Goal: Book appointment/travel/reservation

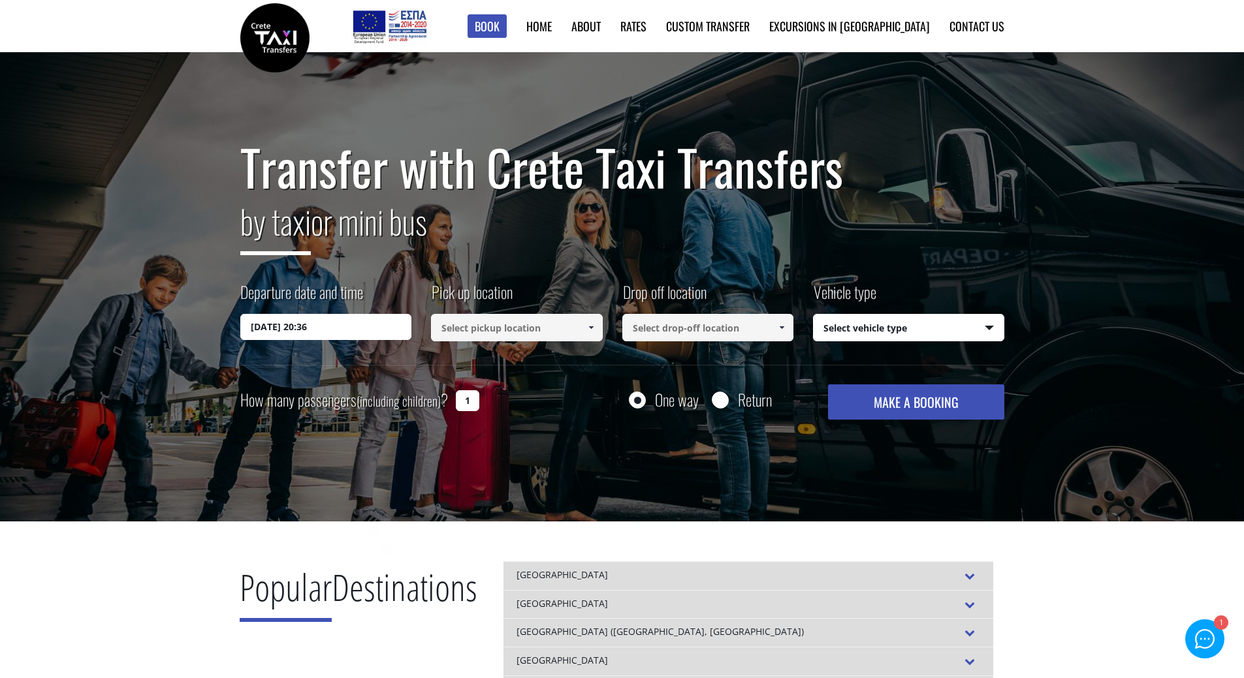
click at [348, 329] on input "[DATE] 20:36" at bounding box center [326, 327] width 172 height 26
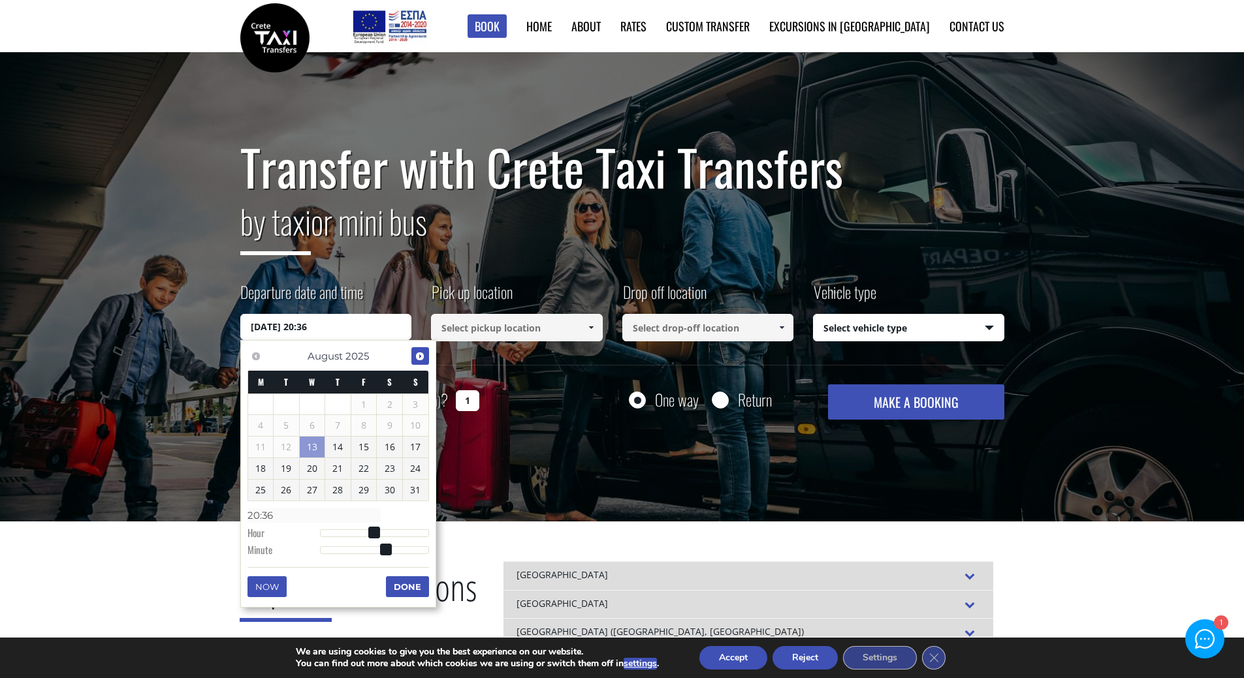
click at [422, 355] on span "Next" at bounding box center [420, 356] width 10 height 10
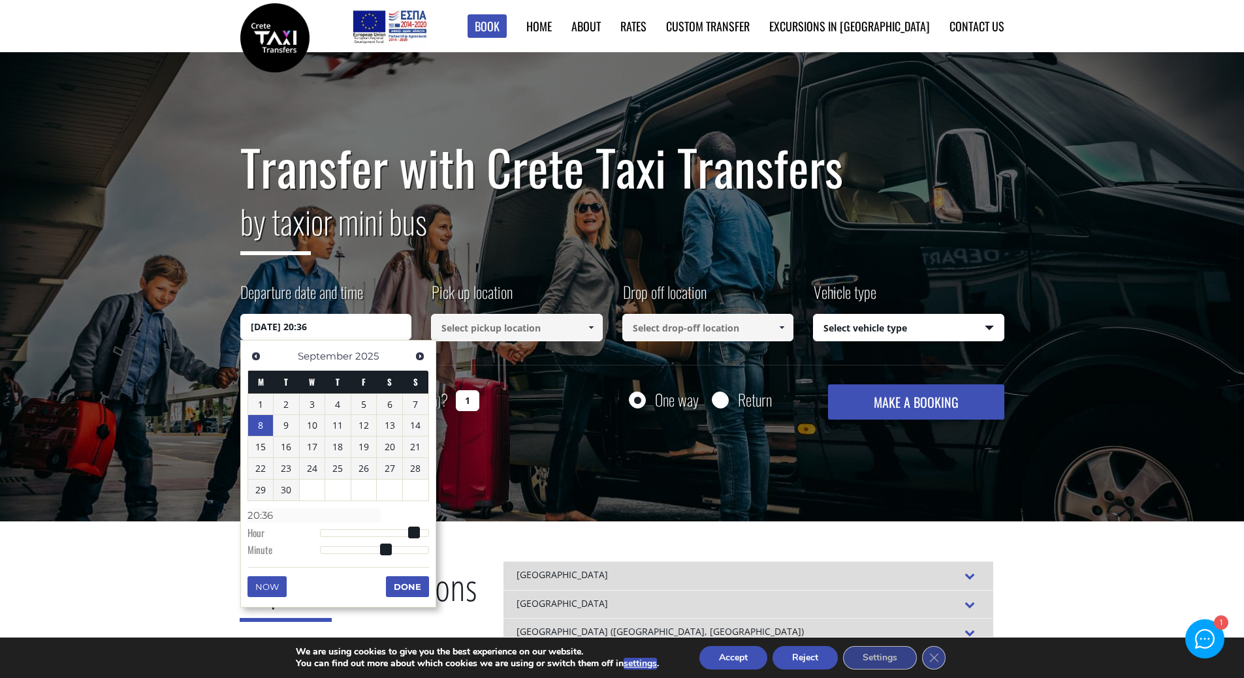
click at [268, 428] on link "8" at bounding box center [260, 425] width 25 height 21
type input "08/09/2025 00:00"
click at [586, 328] on span at bounding box center [591, 328] width 10 height 10
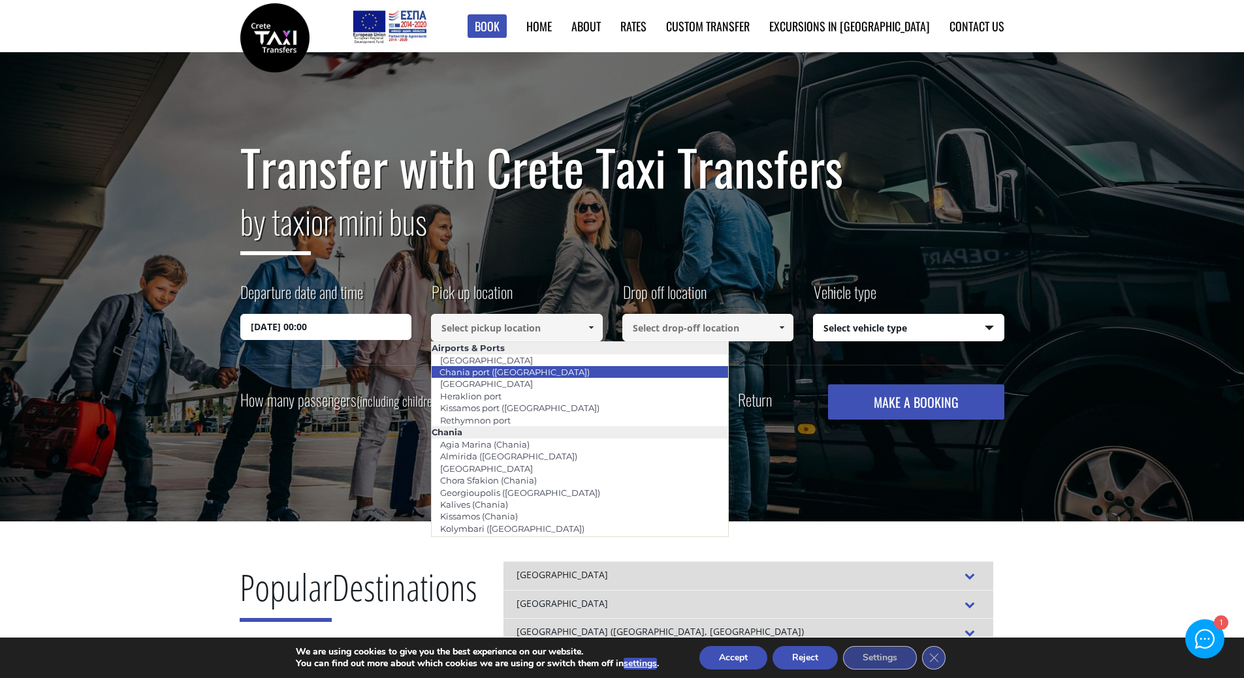
click at [488, 370] on link "Chania port ([GEOGRAPHIC_DATA])" at bounding box center [514, 372] width 167 height 18
type input "Chania port ([GEOGRAPHIC_DATA])"
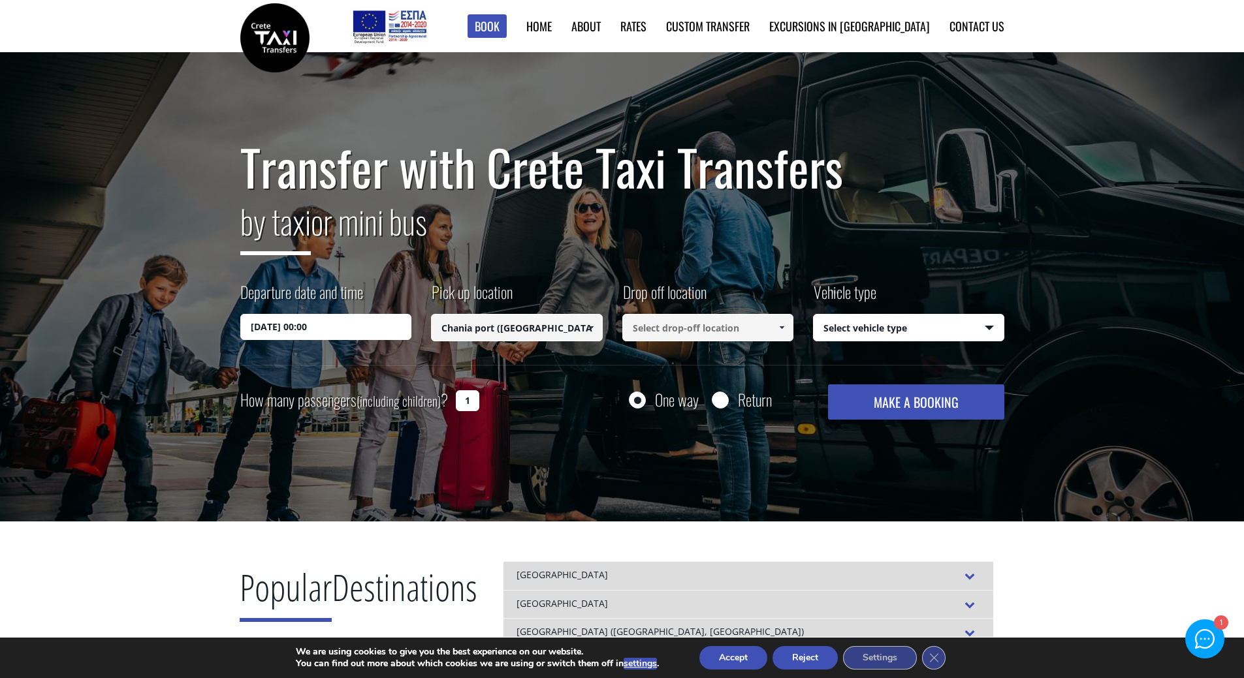
click at [777, 328] on span at bounding box center [781, 328] width 10 height 10
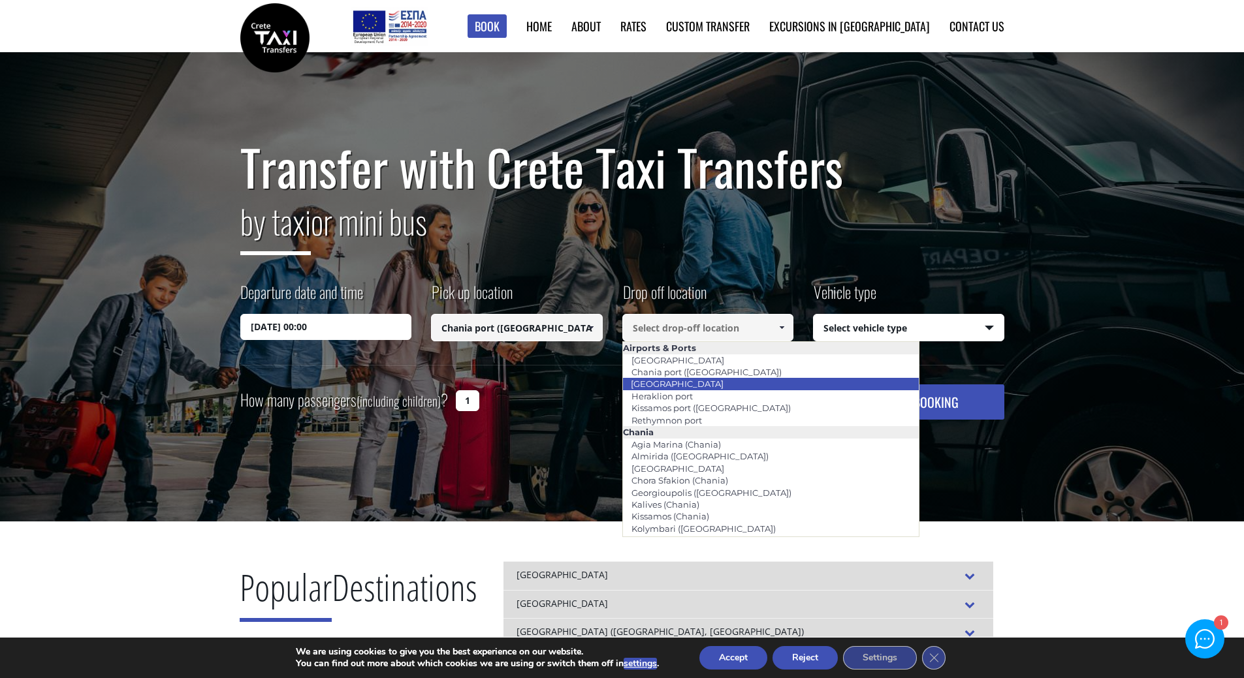
click at [698, 384] on link "[GEOGRAPHIC_DATA]" at bounding box center [677, 384] width 110 height 18
type input "[GEOGRAPHIC_DATA]"
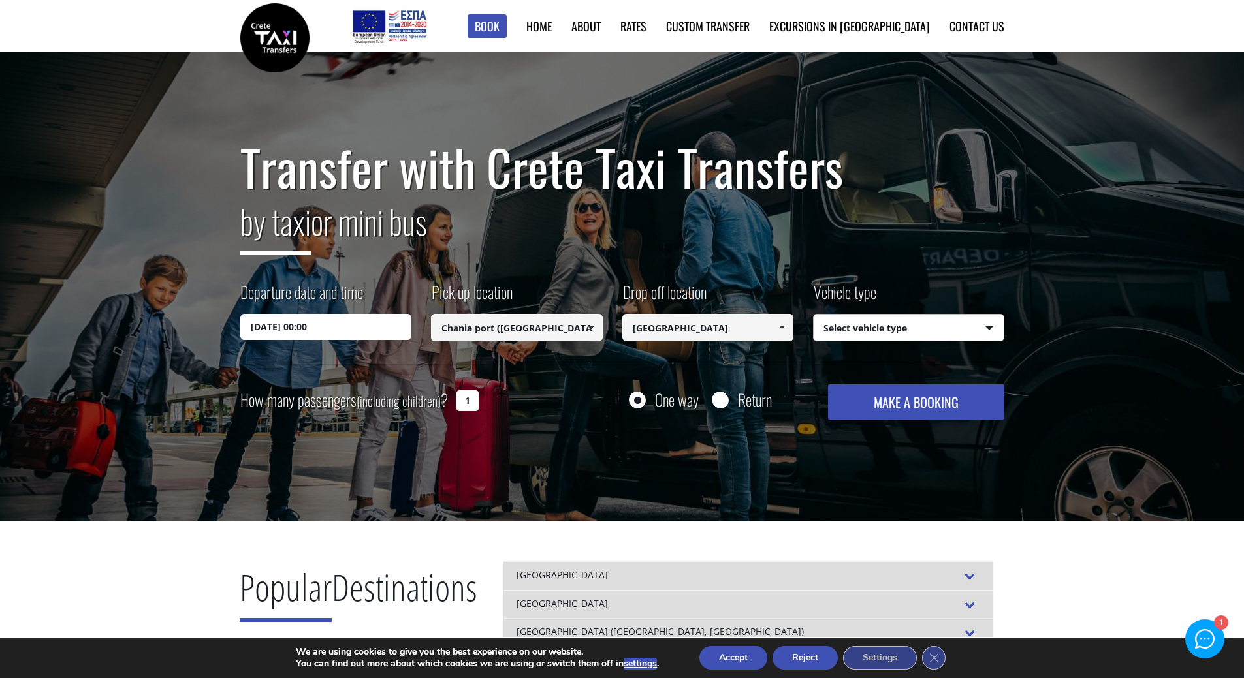
click at [994, 329] on select "Select vehicle type Taxi (4 passengers) Mercedes E Class Mini Van (7 passengers…" at bounding box center [908, 328] width 190 height 27
select select "541"
click at [813, 315] on select "Select vehicle type Taxi (4 passengers) Mercedes E Class Mini Van (7 passengers…" at bounding box center [908, 328] width 190 height 27
click at [923, 405] on button "MAKE A BOOKING" at bounding box center [916, 402] width 176 height 35
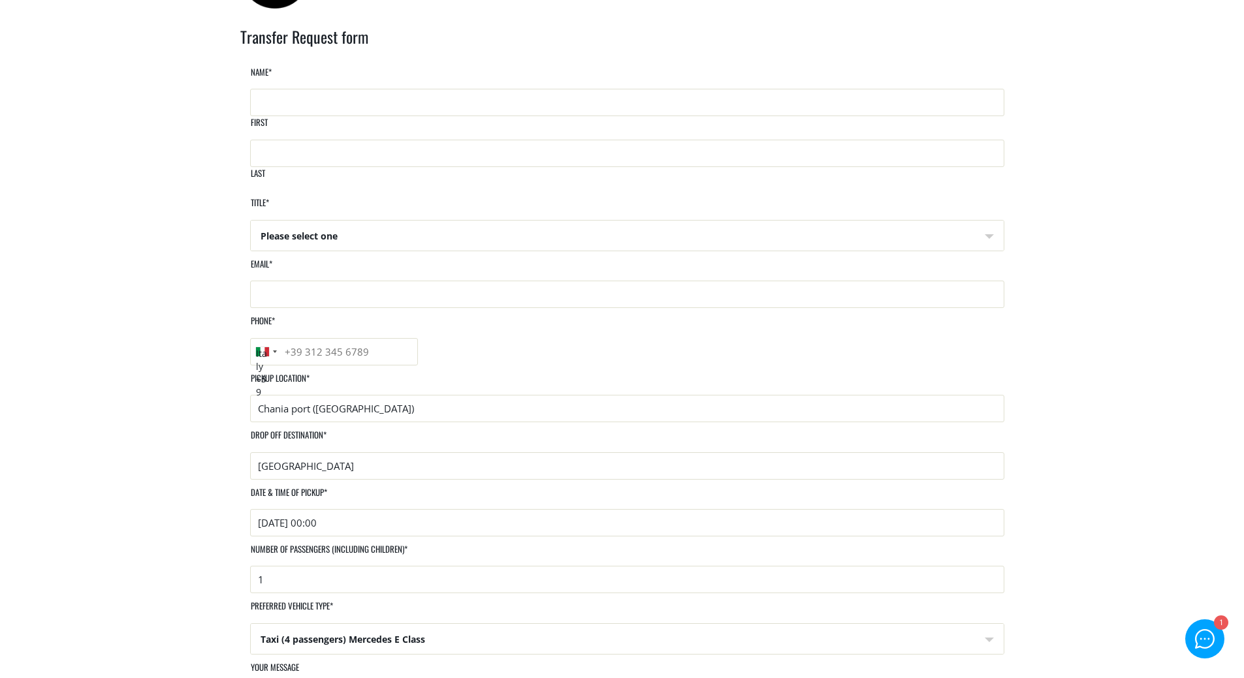
scroll to position [65, 0]
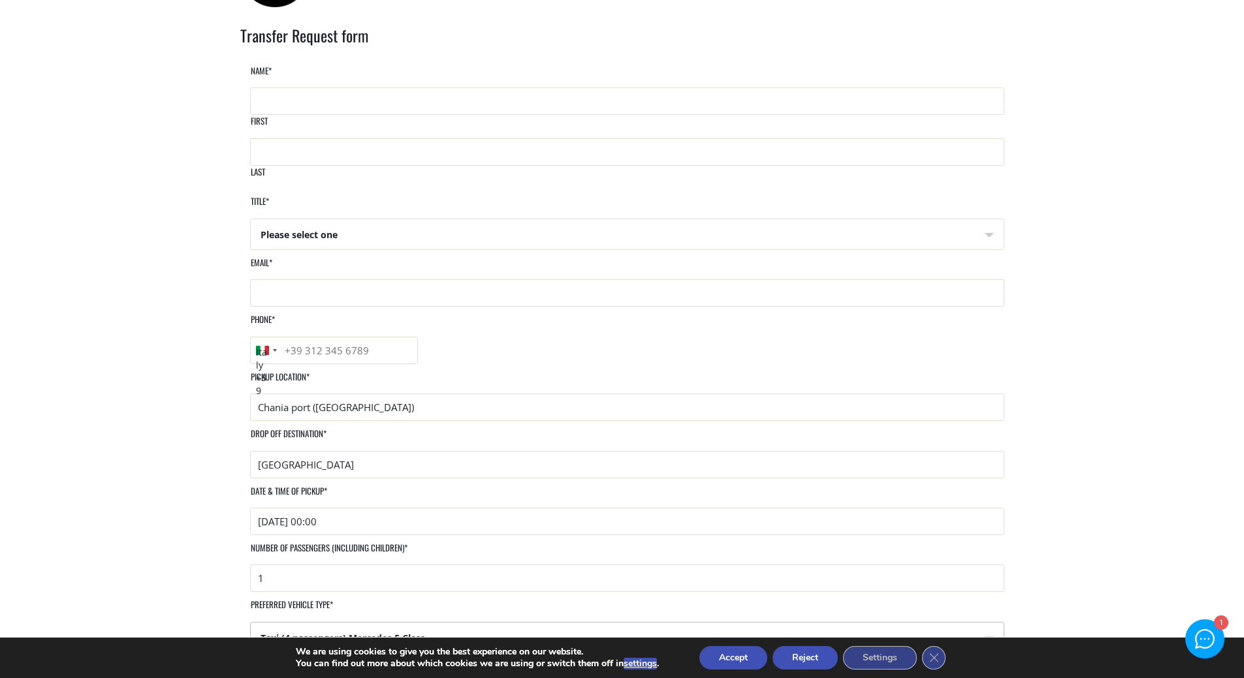
click at [975, 623] on select "Taxi (4 passengers) Mercedes E Class Mini Van (8 passengers) Mercedes [PERSON_N…" at bounding box center [627, 638] width 753 height 31
select select "Mini Bus (10 passengers) Mercedes Sprinter"
click at [633, 623] on select "Taxi (4 passengers) Mercedes E Class Mini Van (8 passengers) Mercedes [PERSON_N…" at bounding box center [627, 638] width 753 height 31
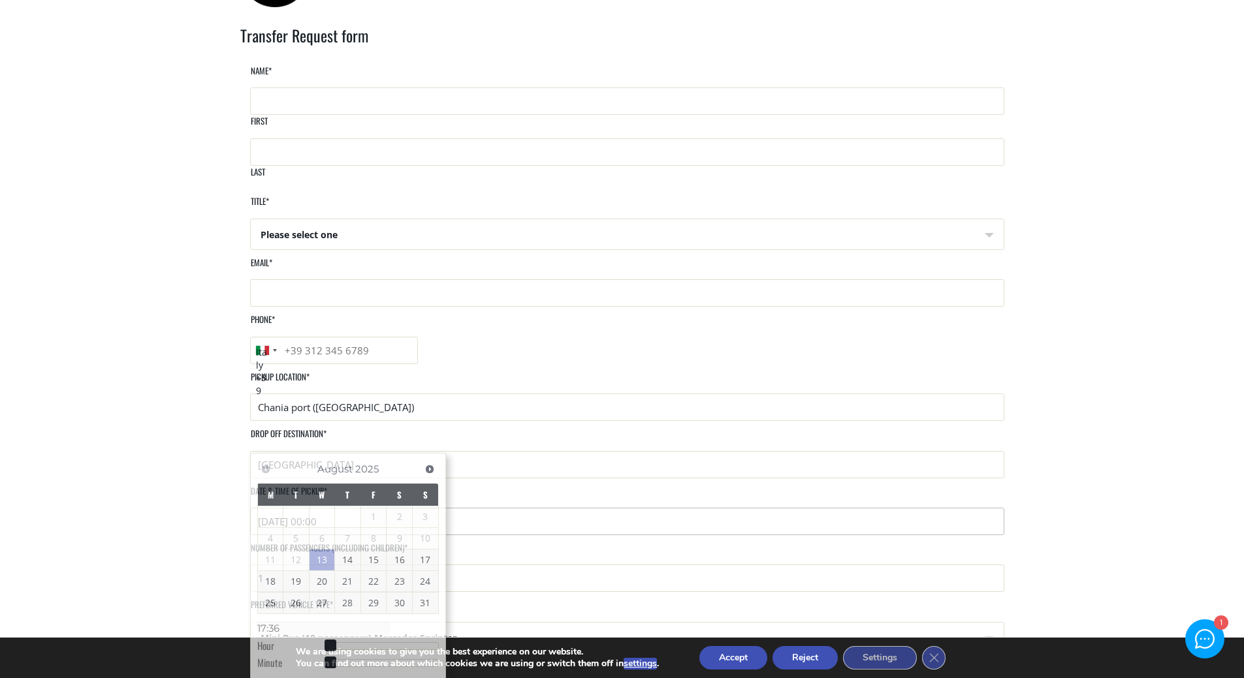
click at [338, 508] on input "[DATE] 00:00" at bounding box center [627, 521] width 754 height 27
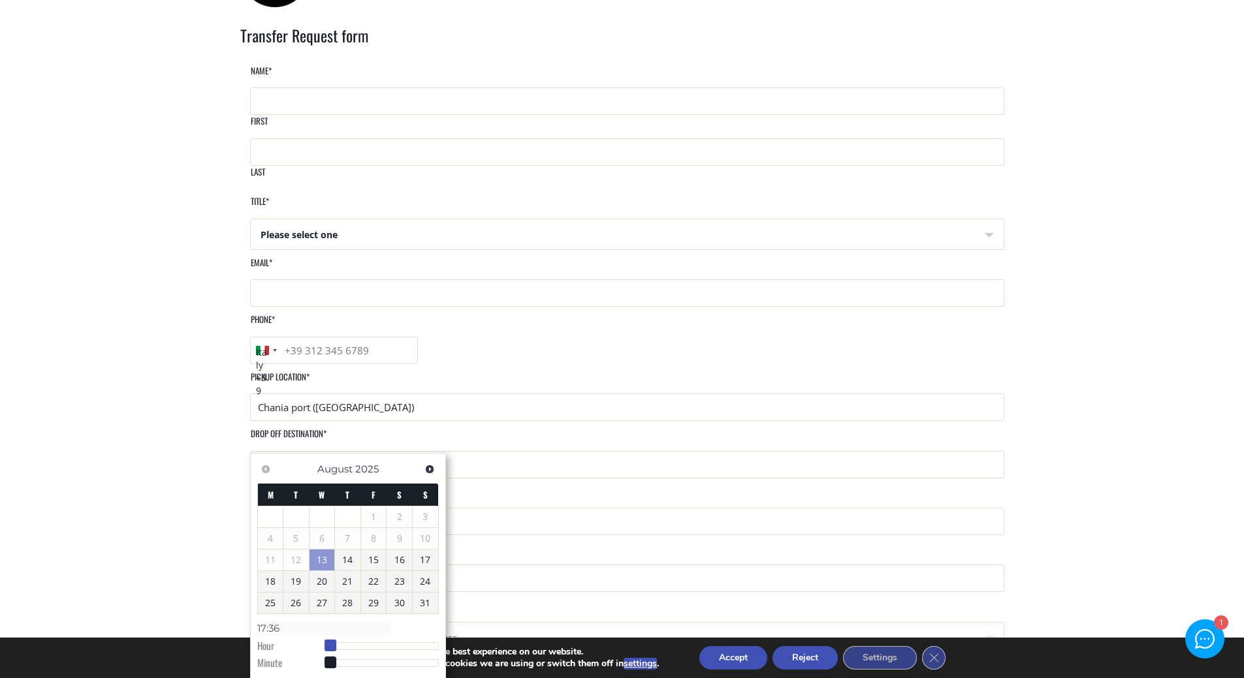
type input "[DATE] 18:36"
type input "18:36"
type input "[DATE] 17:36"
type input "17:36"
type input "[DATE] 18:36"
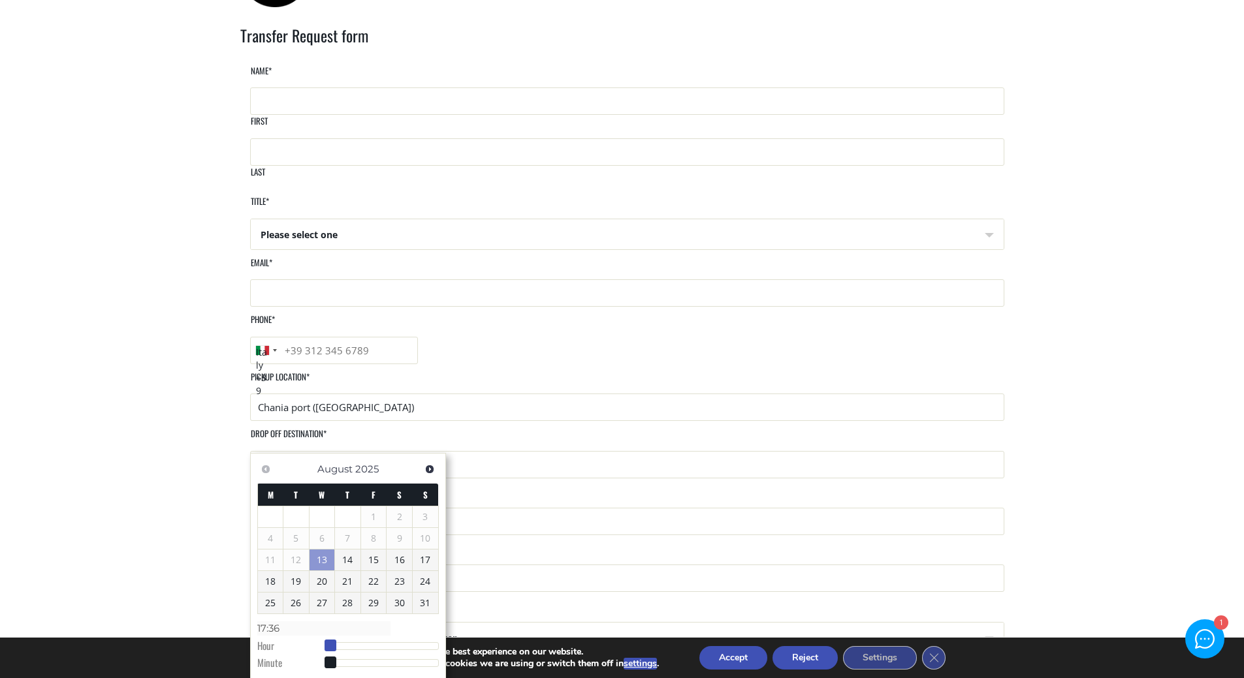
type input "18:36"
type input "[DATE] 19:36"
type input "19:36"
type input "[DATE] 20:36"
type input "20:36"
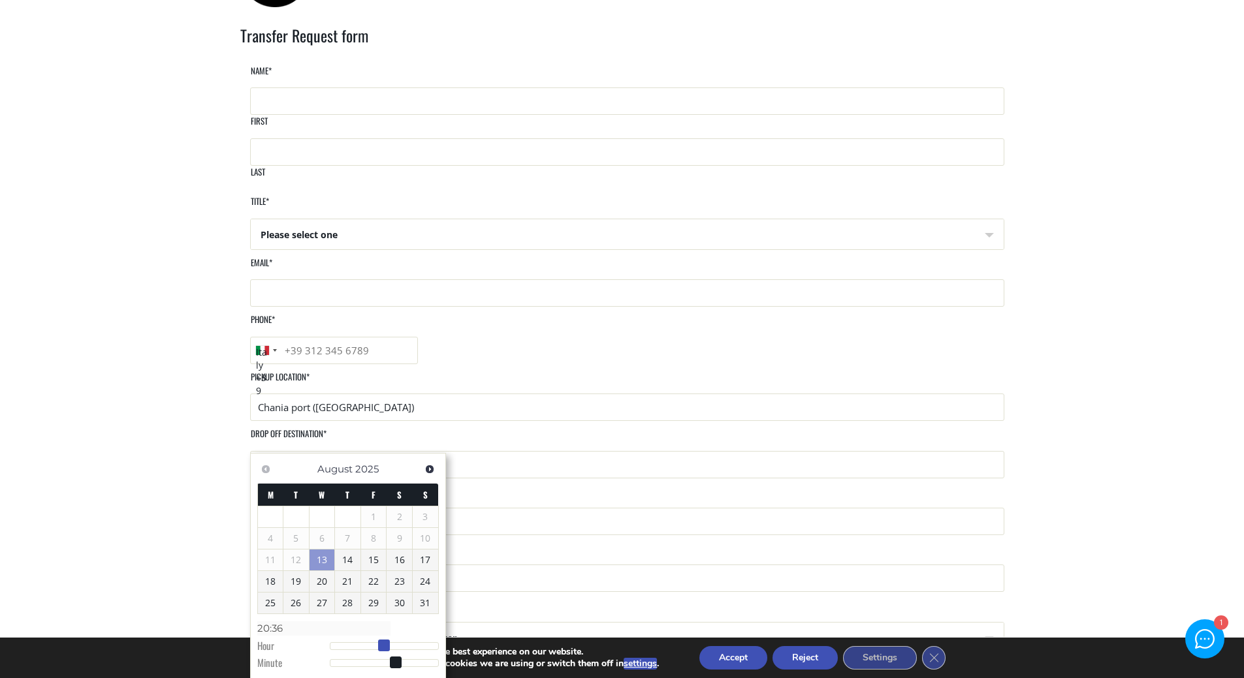
type input "[DATE] 21:36"
type input "21:36"
type input "[DATE] 22:36"
type input "22:36"
type input "[DATE] 23:36"
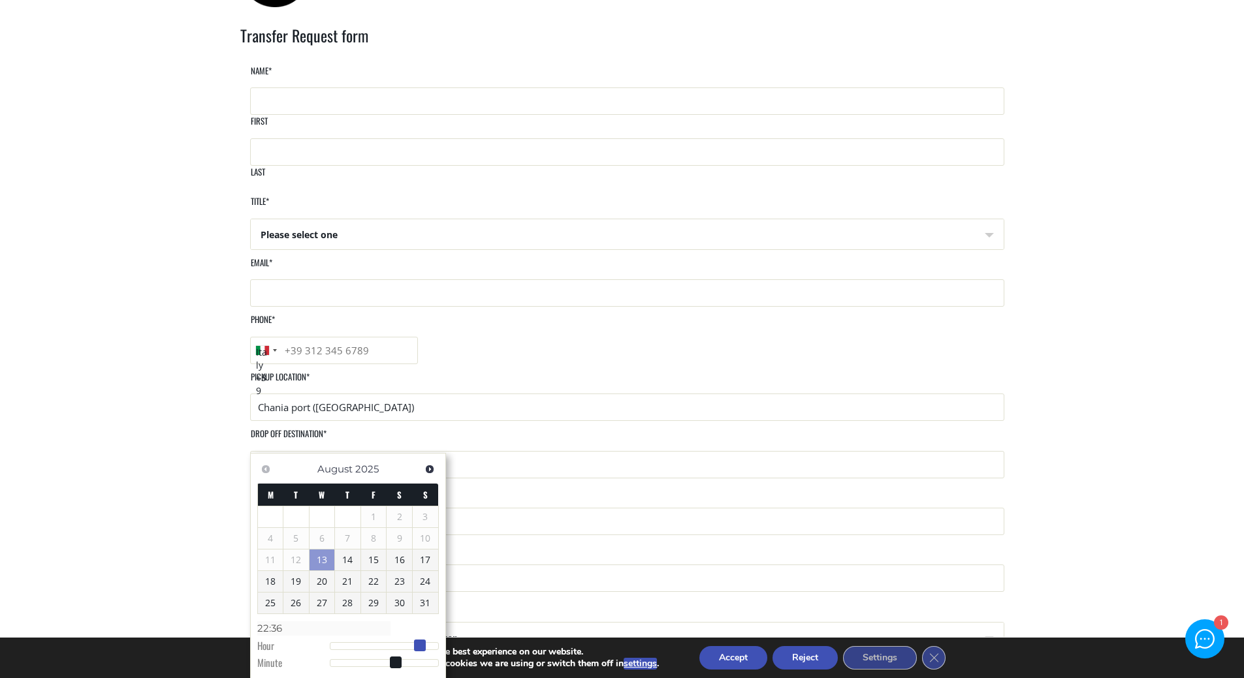
type input "23:36"
type input "[DATE] 22:36"
type input "22:36"
type input "[DATE] 21:36"
type input "21:36"
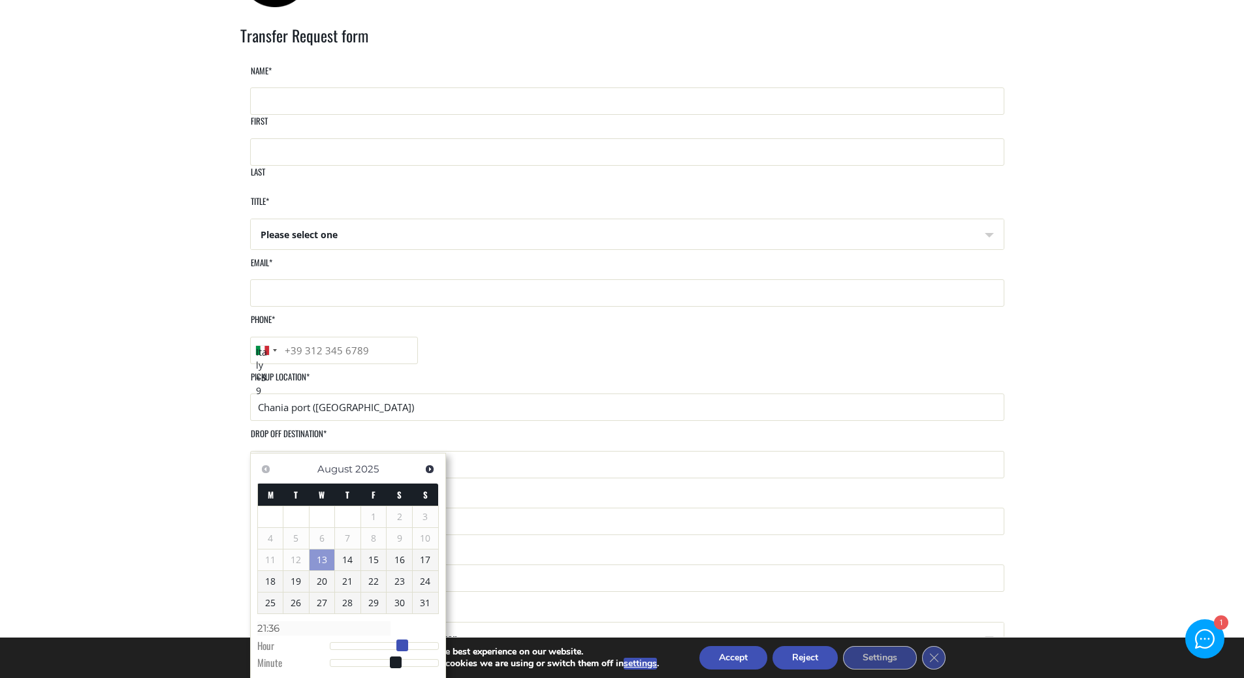
type input "[DATE] 20:36"
type input "20:36"
type input "[DATE] 19:36"
type input "19:36"
type input "[DATE] 18:36"
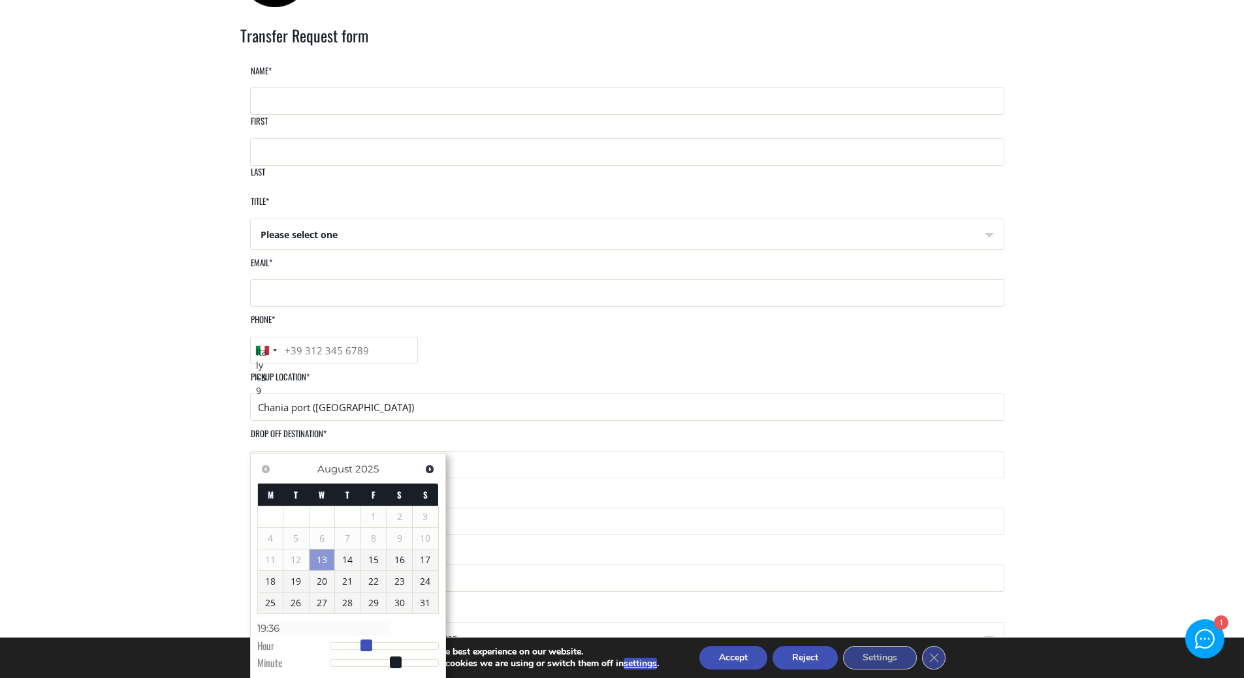
type input "18:36"
type input "[DATE] 17:36"
type input "17:36"
click at [317, 635] on dl "Time 17:36 Hour Minute Second Millisecond Microsecond Time Zone -1200 -1100 -10…" at bounding box center [347, 645] width 181 height 55
click at [429, 468] on span "Next" at bounding box center [429, 469] width 10 height 10
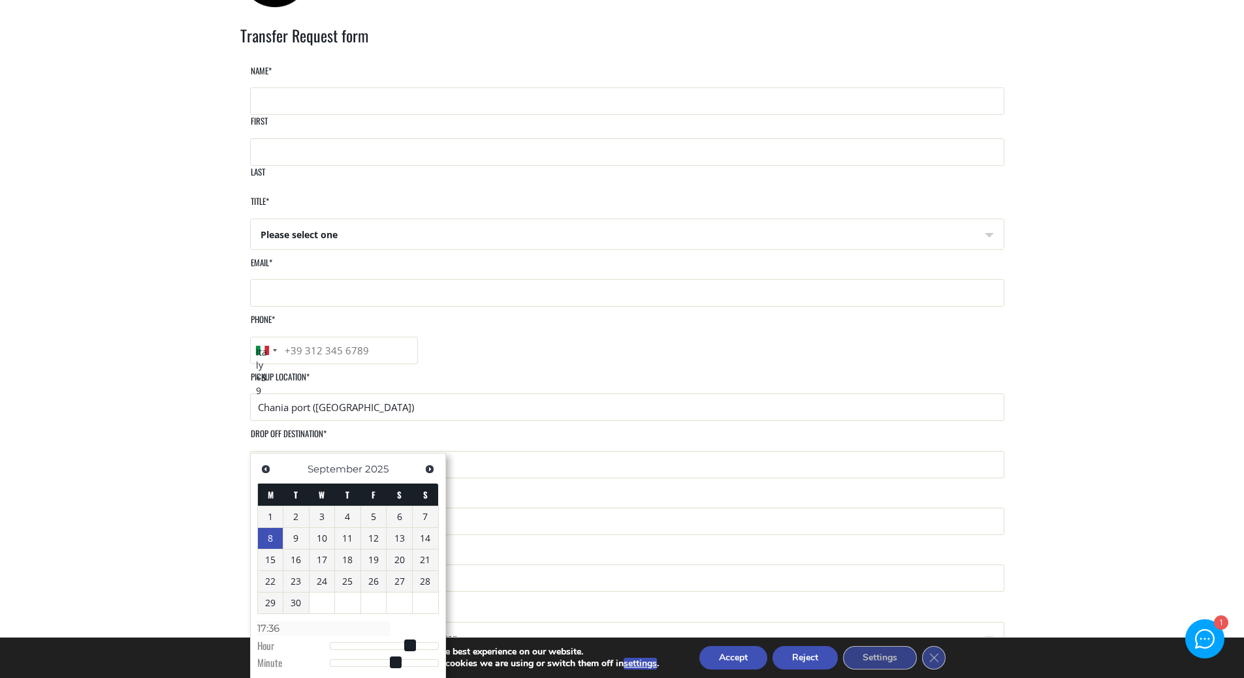
click at [273, 541] on link "8" at bounding box center [270, 538] width 25 height 21
type input "[DATE] 05:36"
type input "05:36"
click at [353, 644] on div at bounding box center [384, 646] width 109 height 8
type input "[DATE] 08:36"
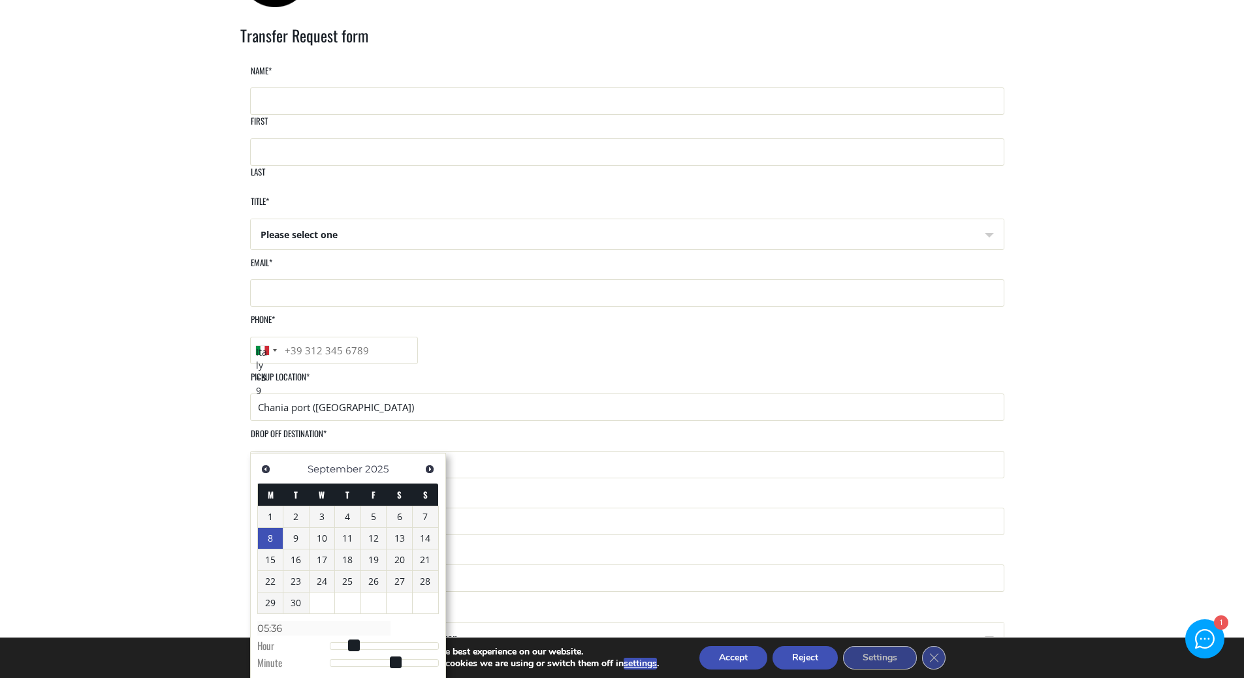
type input "08:36"
click at [367, 644] on div at bounding box center [384, 646] width 109 height 8
type input "[DATE] 08:34"
type input "08:34"
type input "[DATE] 08:31"
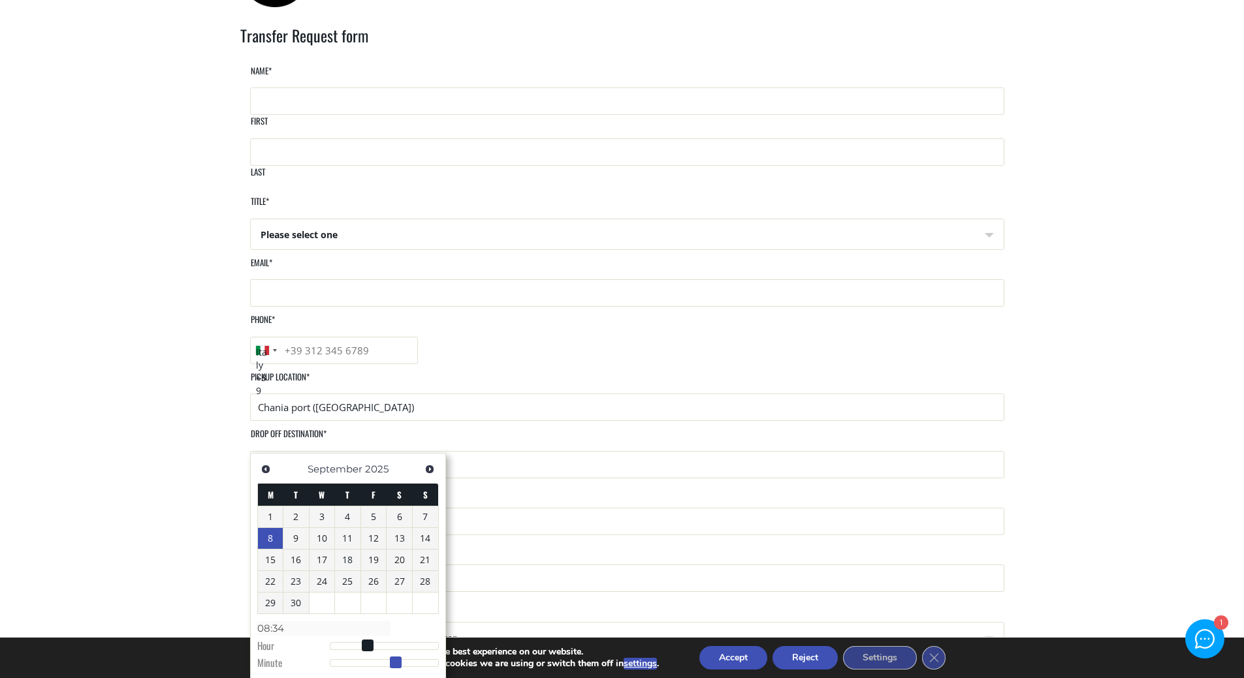
type input "08:31"
type input "[DATE] 08:28"
type input "08:28"
type input "[DATE] 08:24"
type input "08:24"
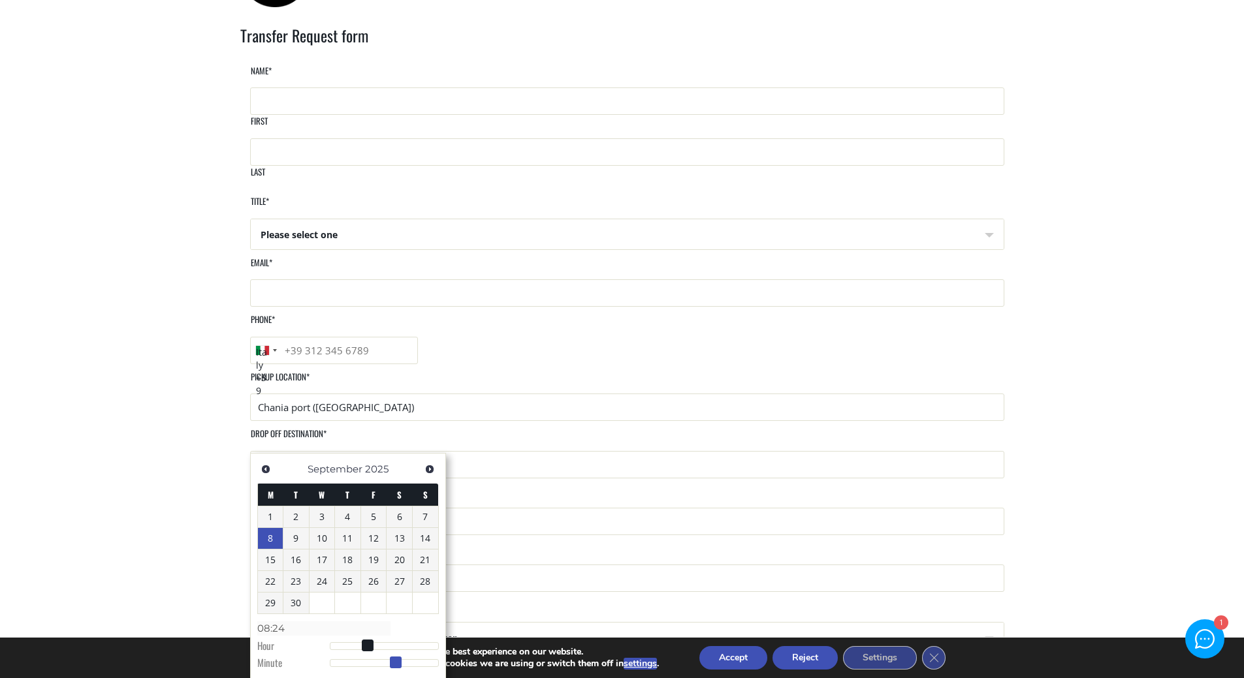
type input "[DATE] 08:20"
type input "08:20"
type input "[DATE] 08:18"
type input "08:18"
type input "[DATE] 08:16"
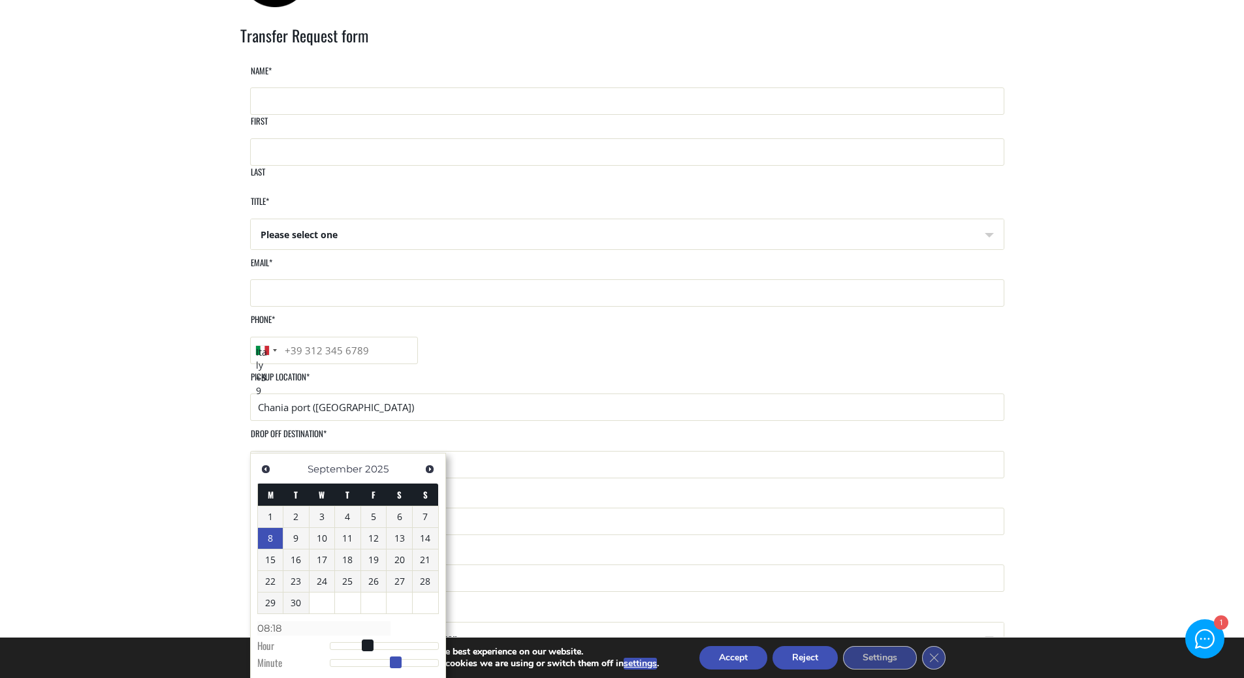
type input "08:16"
type input "[DATE] 08:15"
type input "08:15"
type input "[DATE] 08:13"
type input "08:13"
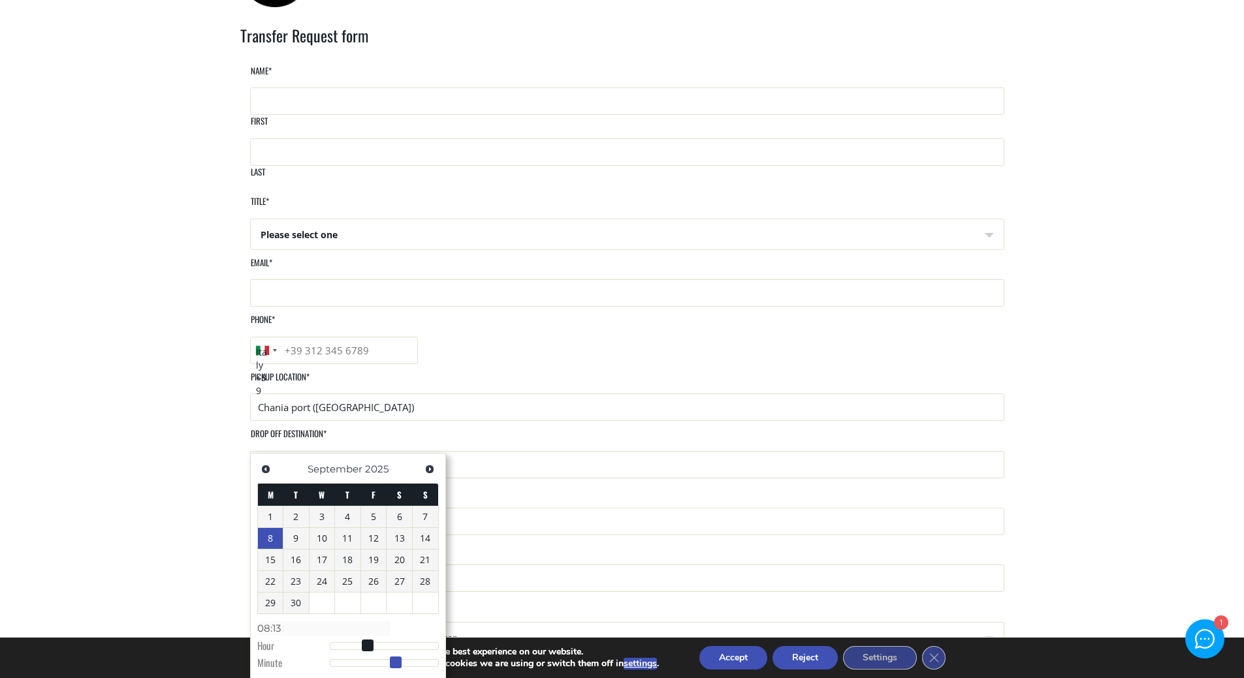
type input "[DATE] 08:11"
type input "08:11"
type input "[DATE] 08:08"
type input "08:08"
type input "[DATE] 08:04"
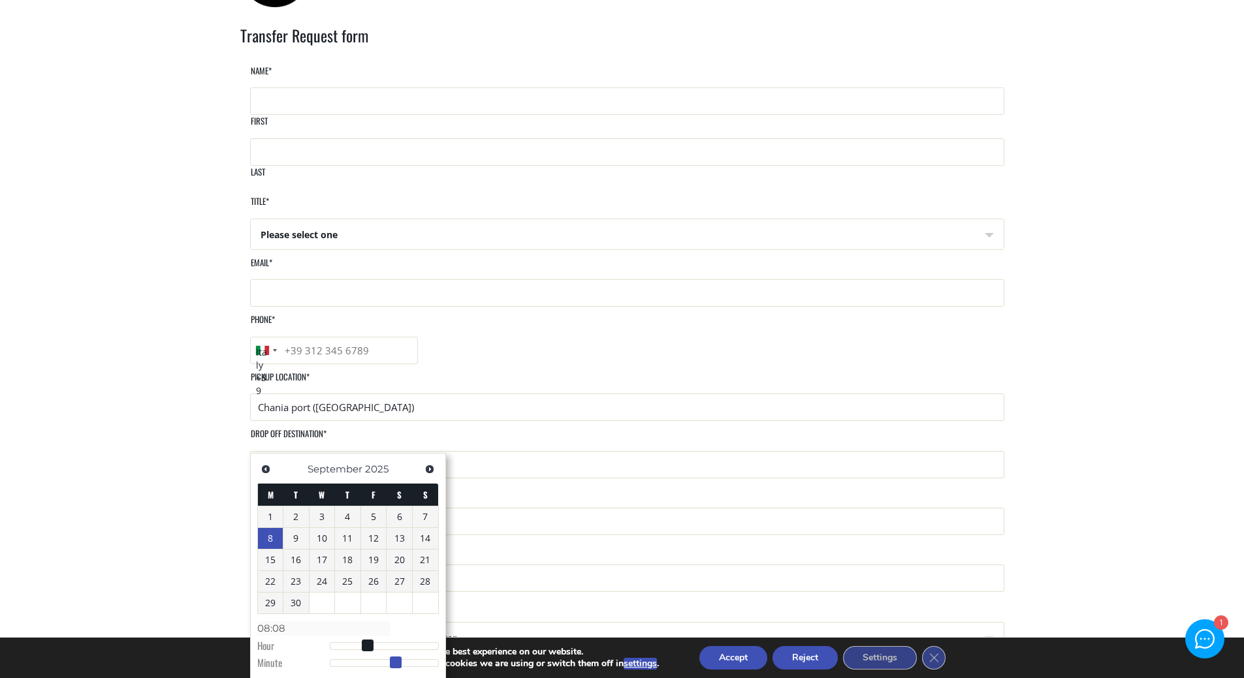
type input "08:04"
type input "[DATE] 08:02"
type input "08:02"
type input "[DATE] 08:00"
type input "08:00"
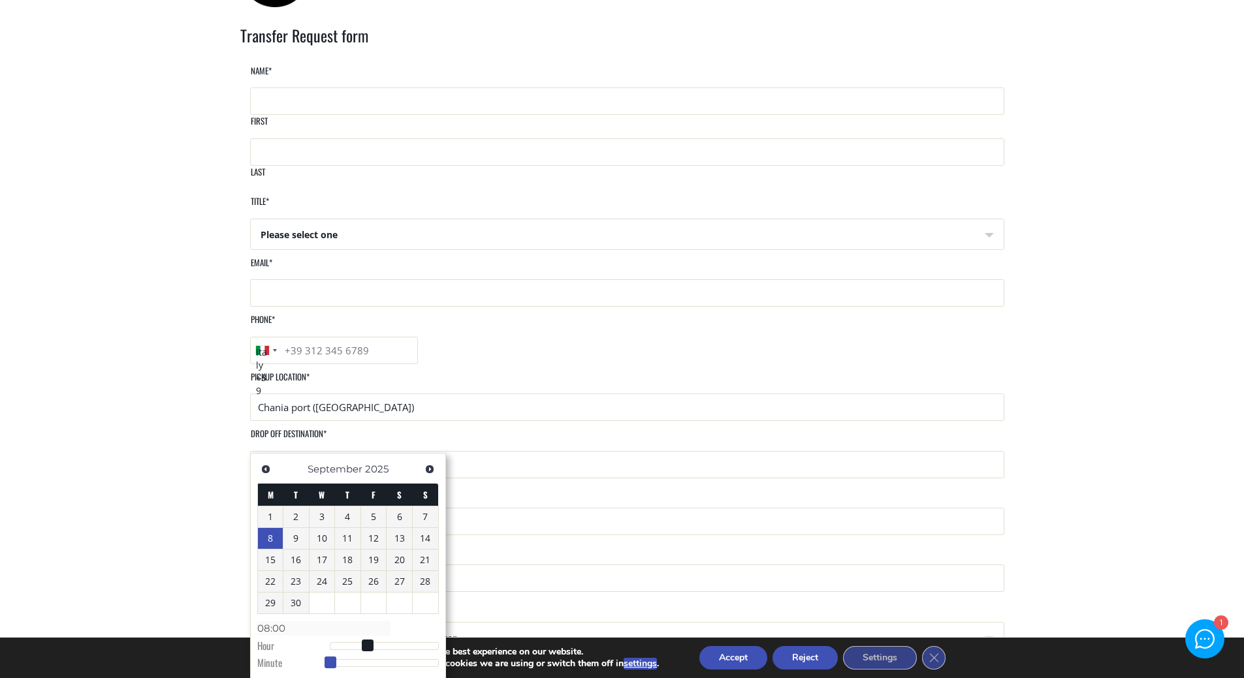
drag, startPoint x: 397, startPoint y: 663, endPoint x: 317, endPoint y: 660, distance: 80.3
click at [317, 660] on dl "Time 08:00 Hour Minute Second Millisecond Microsecond Time Zone -1200 -1100 -10…" at bounding box center [347, 645] width 181 height 55
type input "[DATE] 09:00"
type input "09:00"
type input "[DATE] 10:00"
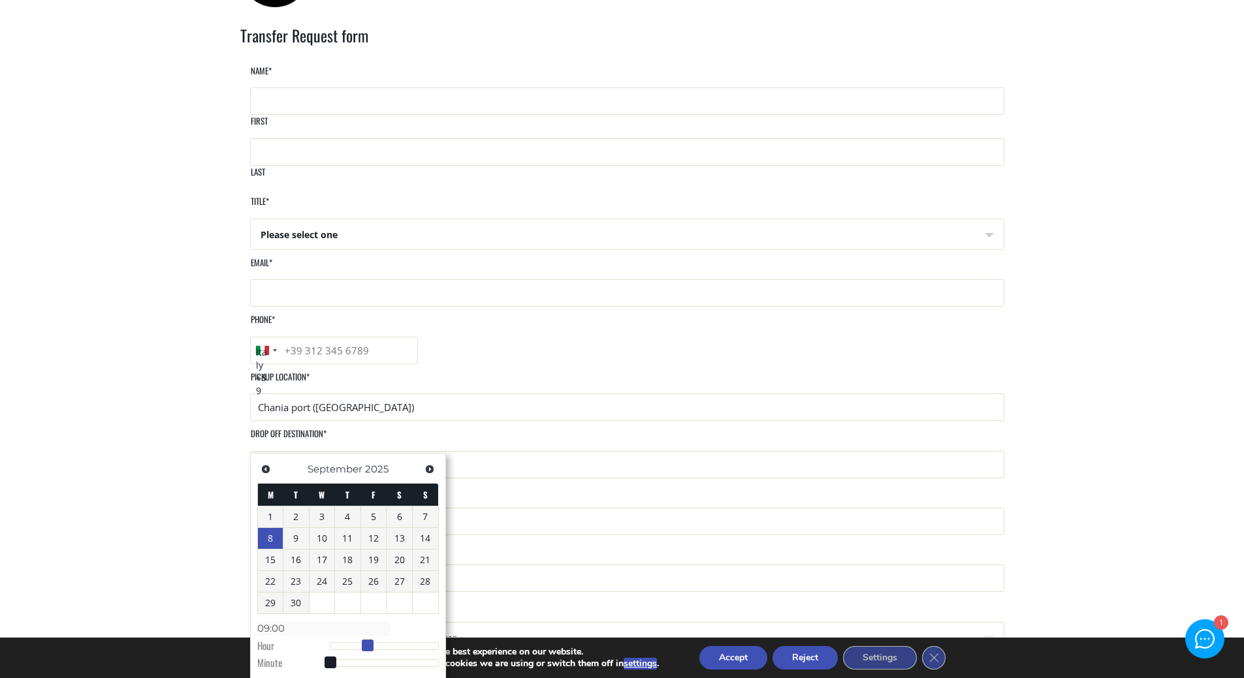
type input "10:00"
type input "[DATE] 11:00"
type input "11:00"
drag, startPoint x: 371, startPoint y: 644, endPoint x: 384, endPoint y: 644, distance: 13.1
click at [384, 644] on span at bounding box center [382, 646] width 12 height 12
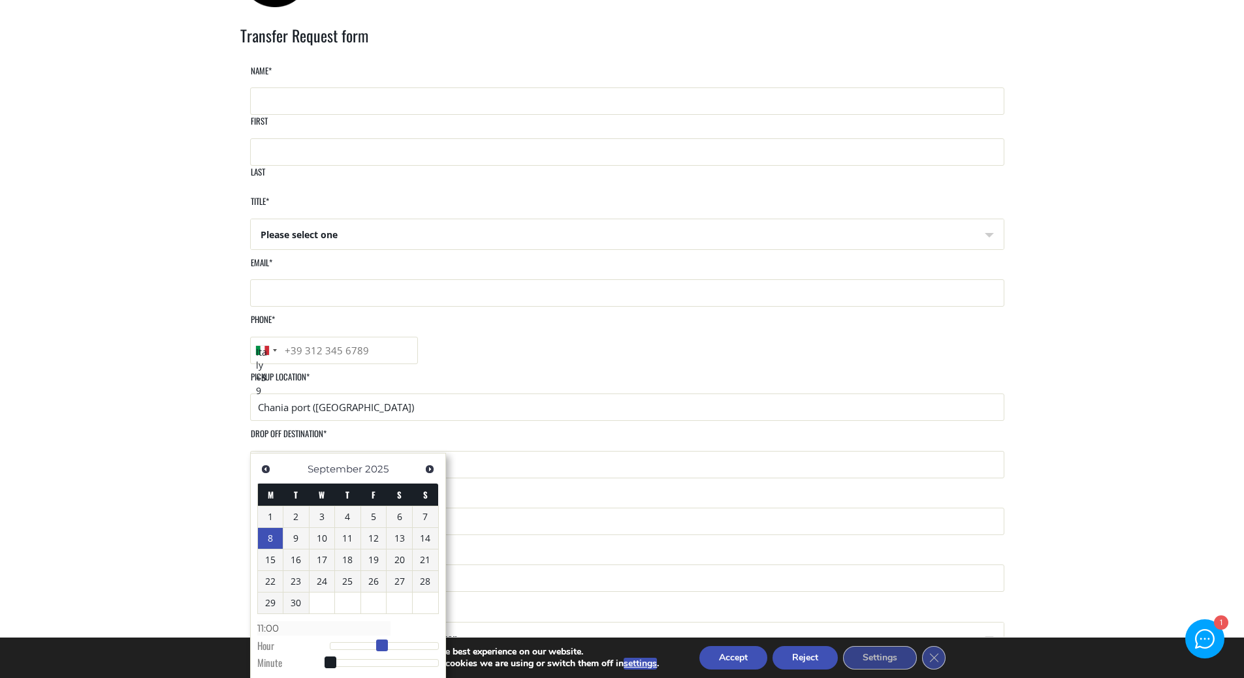
click at [383, 645] on span at bounding box center [382, 646] width 12 height 12
type input "[DATE] 10:00"
type input "10:00"
type input "[DATE] 09:00"
type input "09:00"
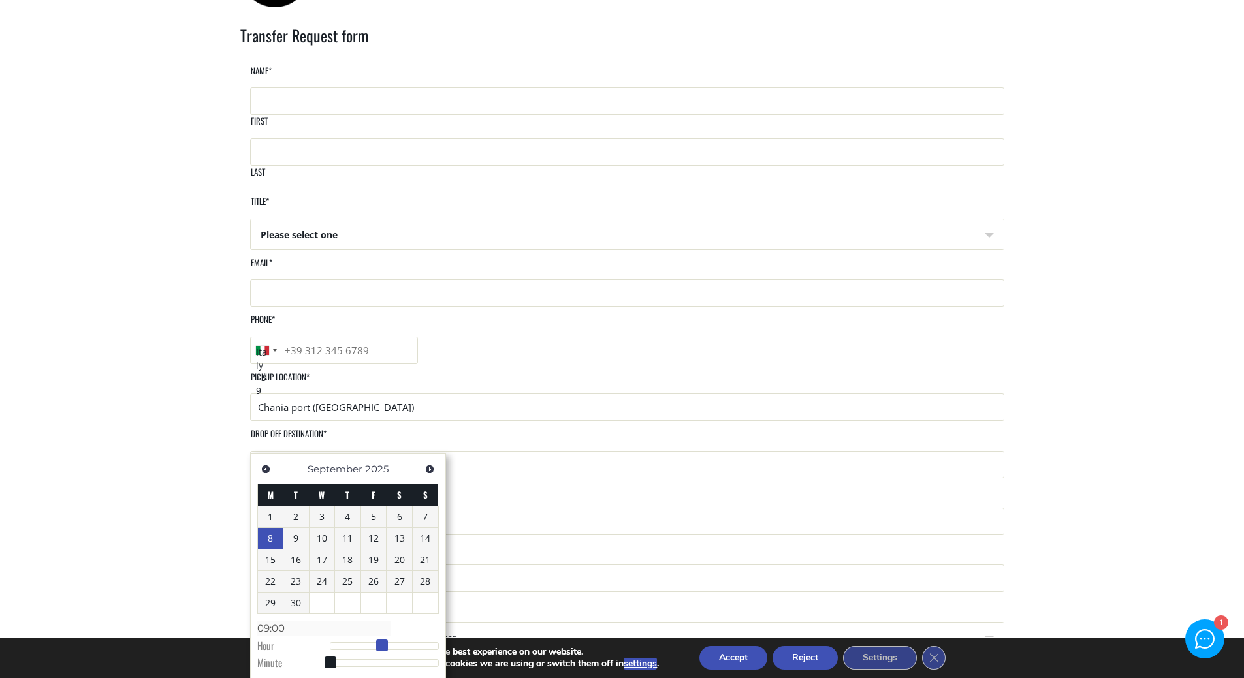
type input "[DATE] 08:00"
type input "08:00"
type input "[DATE] 09:00"
type input "09:00"
type input "[DATE] 10:00"
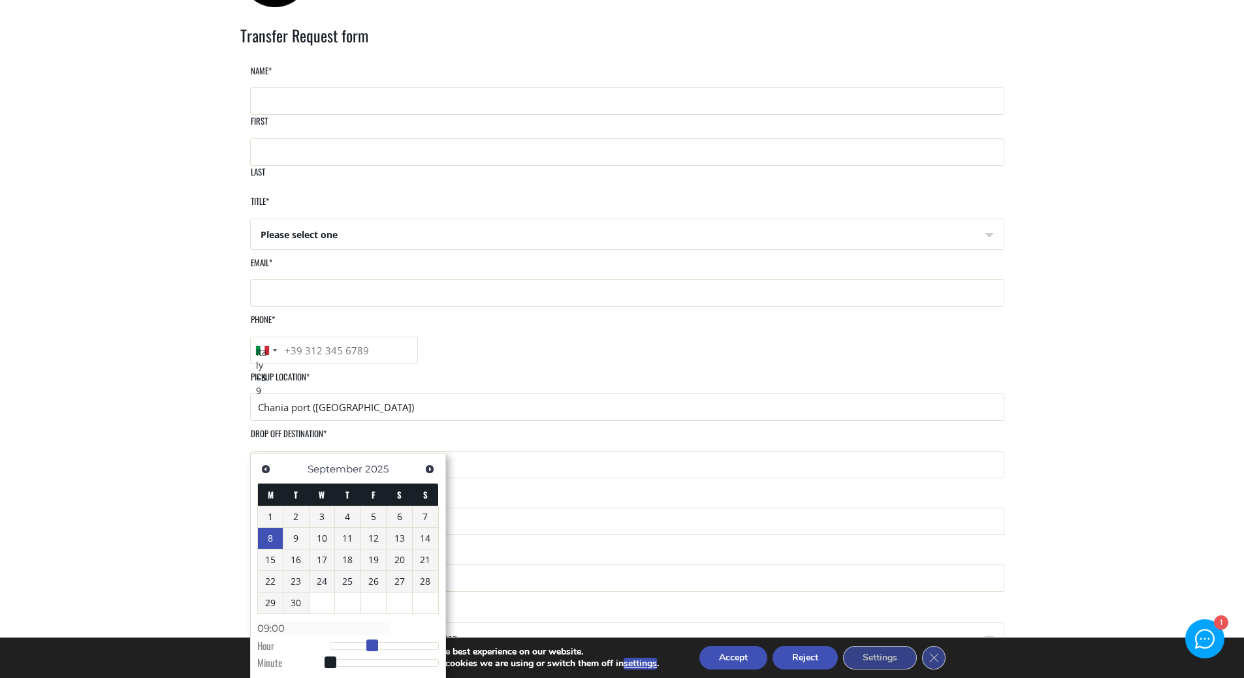
type input "10:00"
type input "[DATE] 11:00"
type input "11:00"
type input "[DATE] 12:00"
type input "12:00"
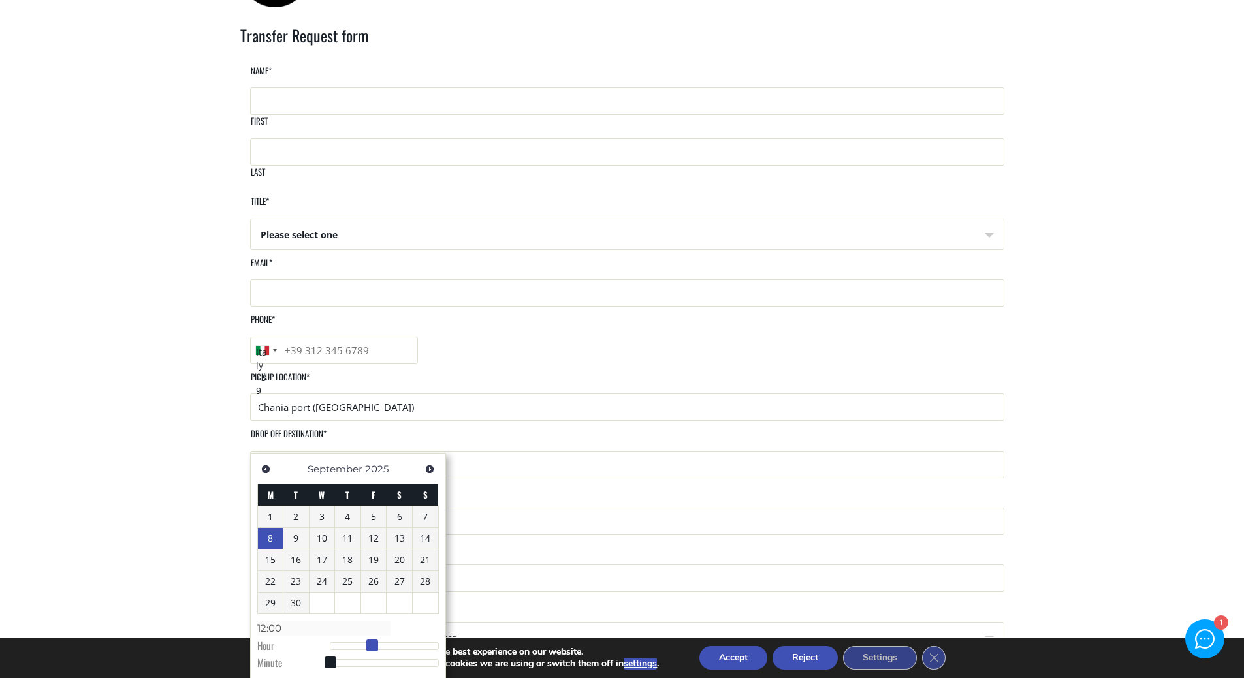
type input "[DATE] 13:00"
type input "13:00"
type input "[DATE] 14:00"
type input "14:00"
type input "[DATE] 13:00"
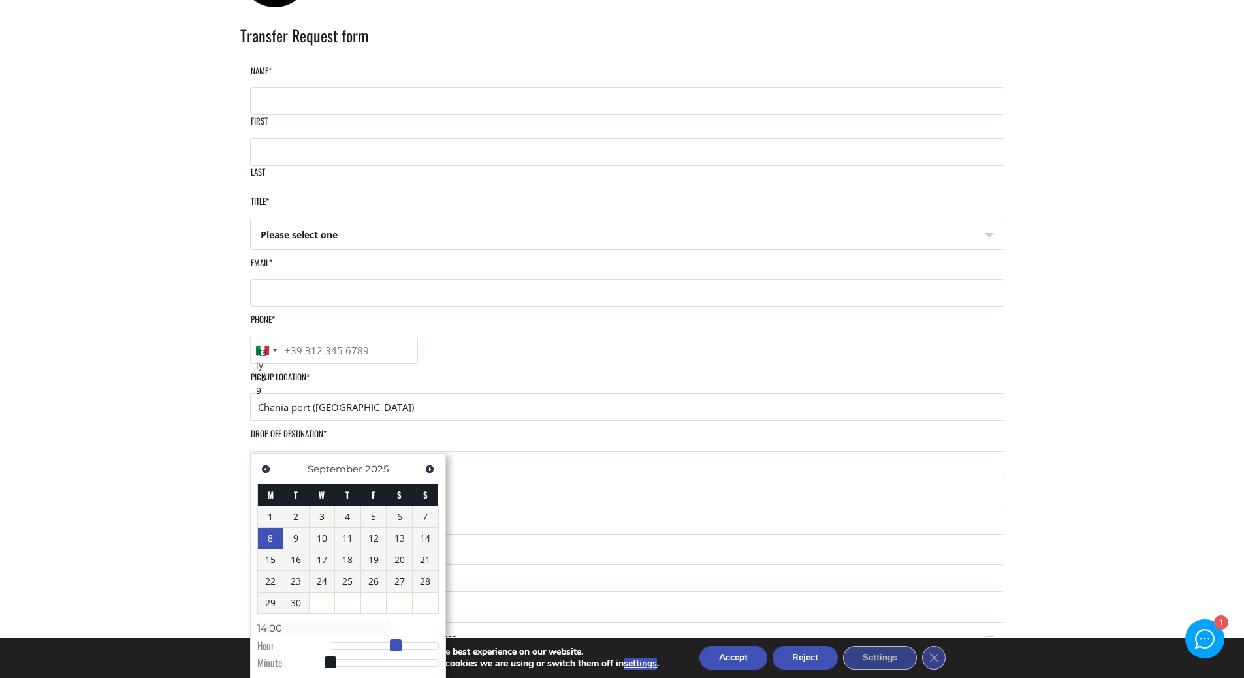
type input "13:00"
type input "[DATE] 12:00"
type input "12:00"
type input "[DATE] 11:00"
type input "11:00"
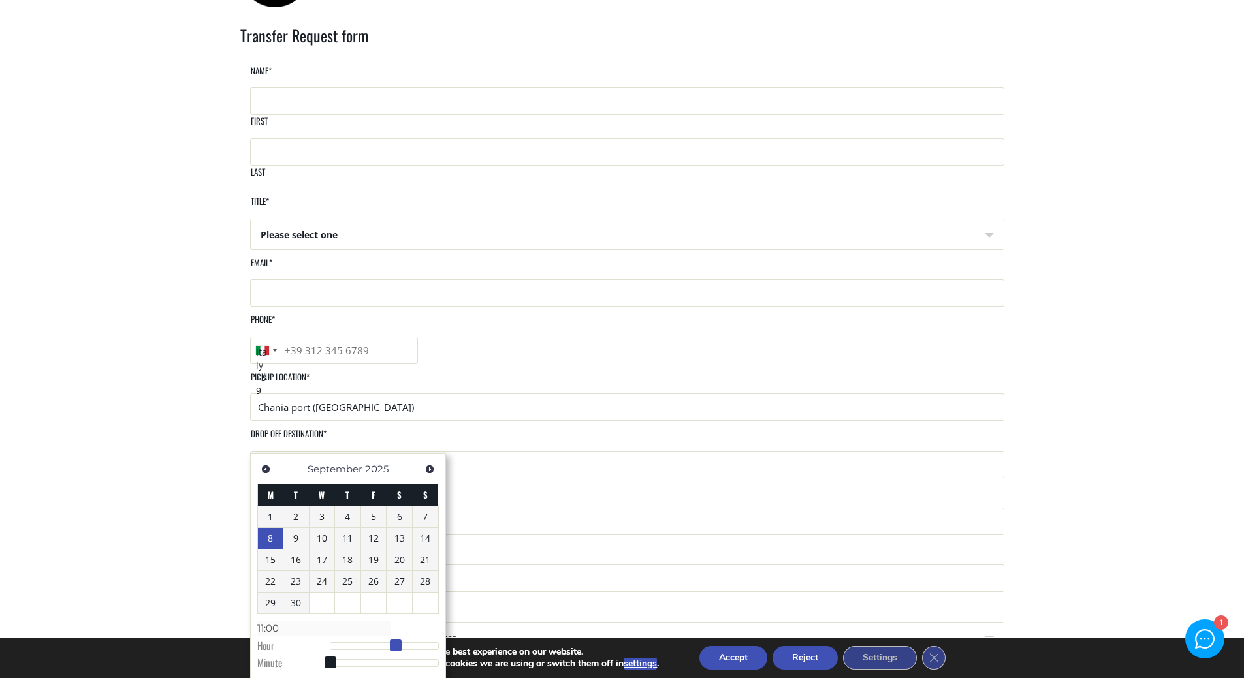
type input "[DATE] 10:00"
type input "10:00"
type input "[DATE] 09:00"
type input "09:00"
type input "[DATE] 08:00"
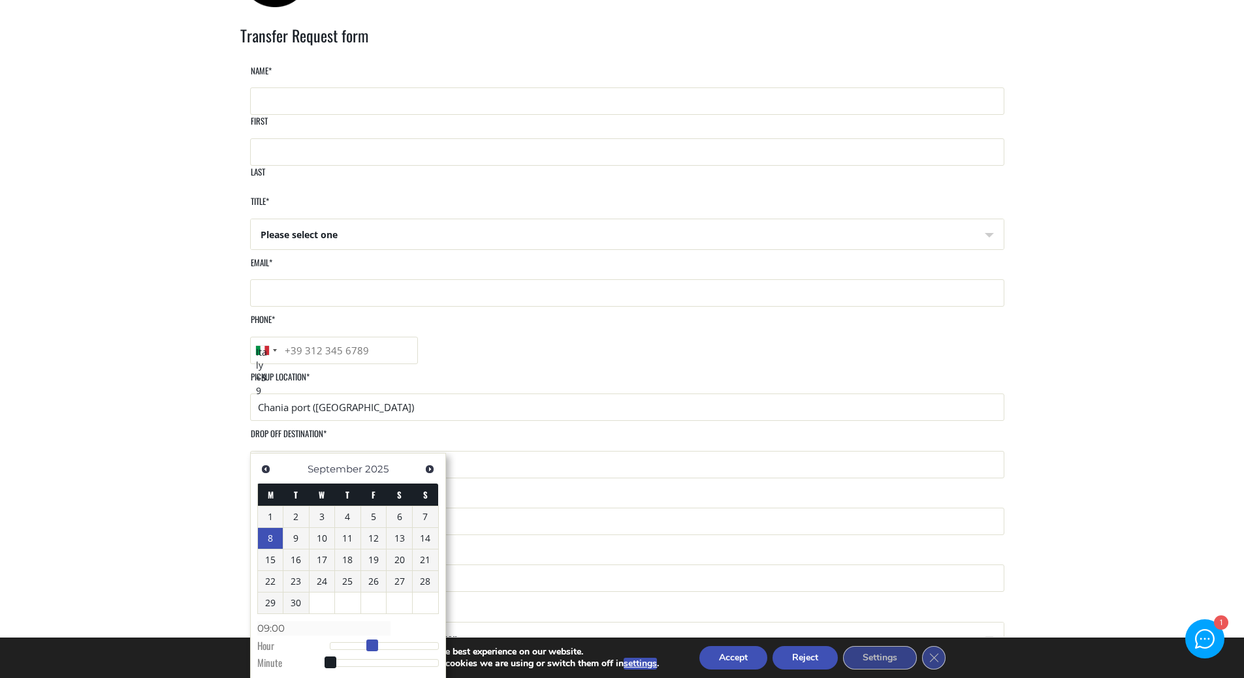
type input "08:00"
type input "[DATE] 09:00"
type input "09:00"
type input "[DATE] 10:00"
type input "10:00"
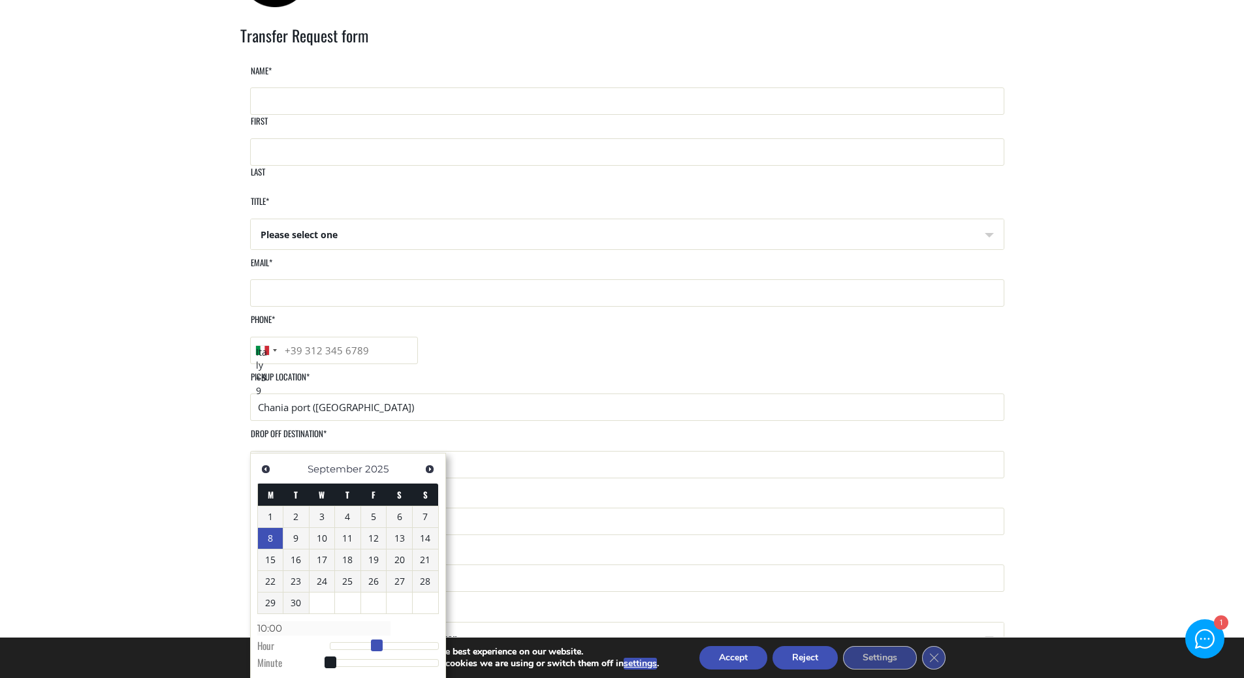
type input "[DATE] 11:00"
type input "11:00"
type input "[DATE] 10:00"
type input "10:00"
click at [371, 646] on span at bounding box center [377, 646] width 12 height 12
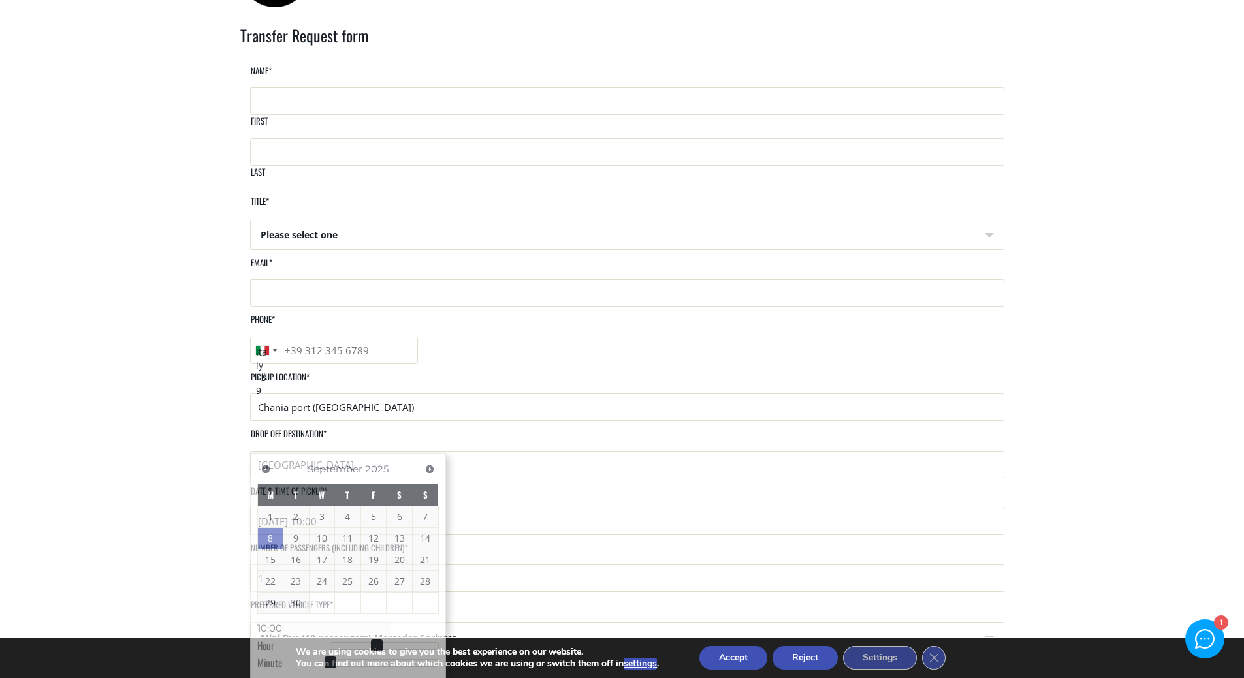
click at [274, 119] on li "Name * First Last" at bounding box center [622, 130] width 764 height 131
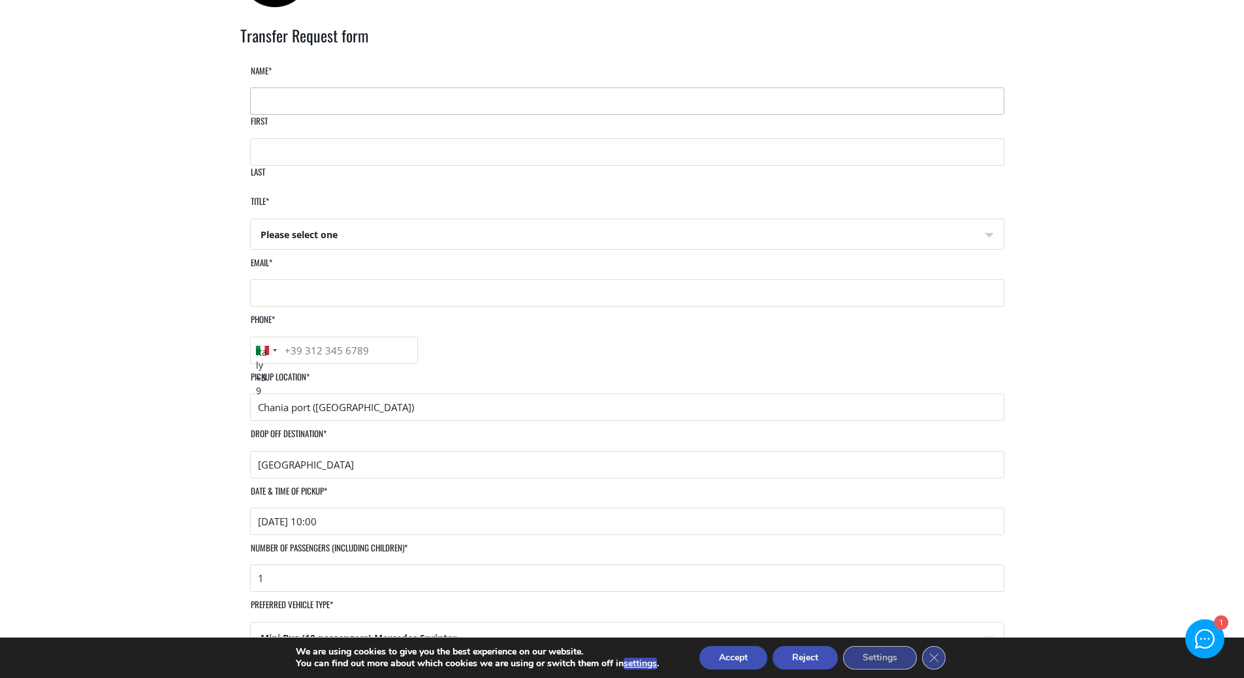
click at [276, 115] on input "First" at bounding box center [627, 100] width 754 height 27
type input "[PERSON_NAME]"
type input "[EMAIL_ADDRESS][PERSON_NAME][DOMAIN_NAME]"
type input "3385848809"
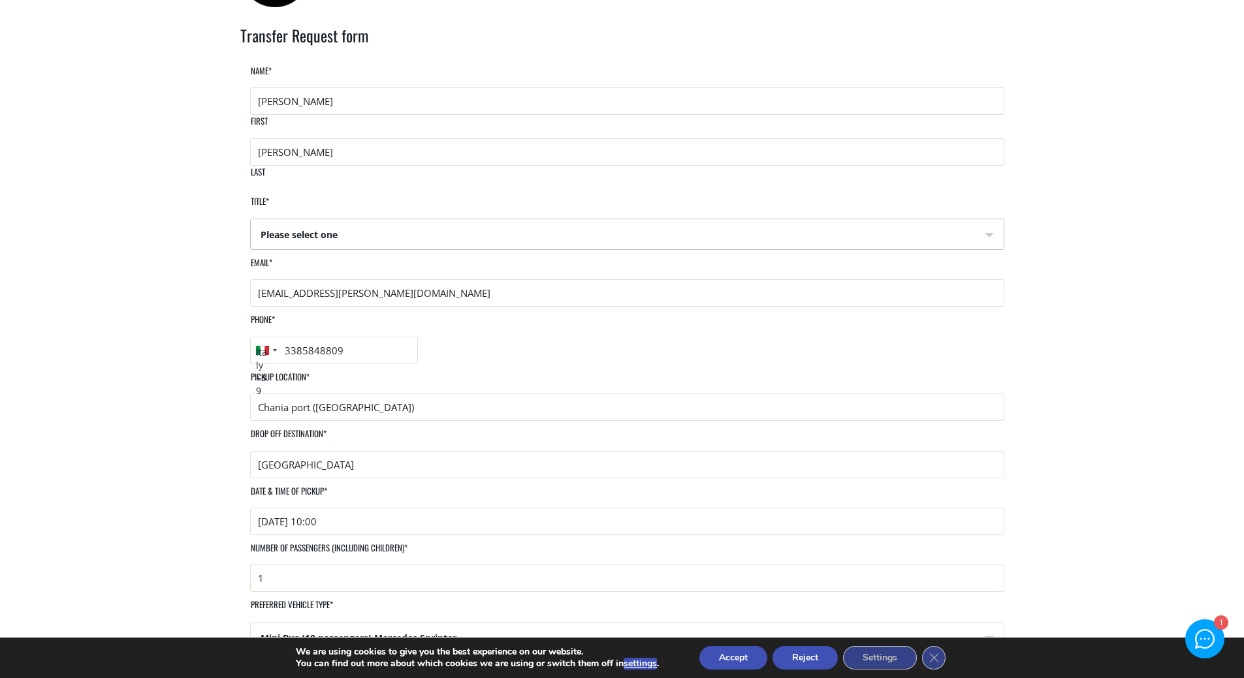
click at [299, 223] on select "Please select one Mr Mrs" at bounding box center [627, 234] width 753 height 31
select select "Mrs"
click at [251, 219] on select "Please select one Mr Mrs" at bounding box center [627, 234] width 753 height 31
drag, startPoint x: 272, startPoint y: 616, endPoint x: 277, endPoint y: 612, distance: 6.9
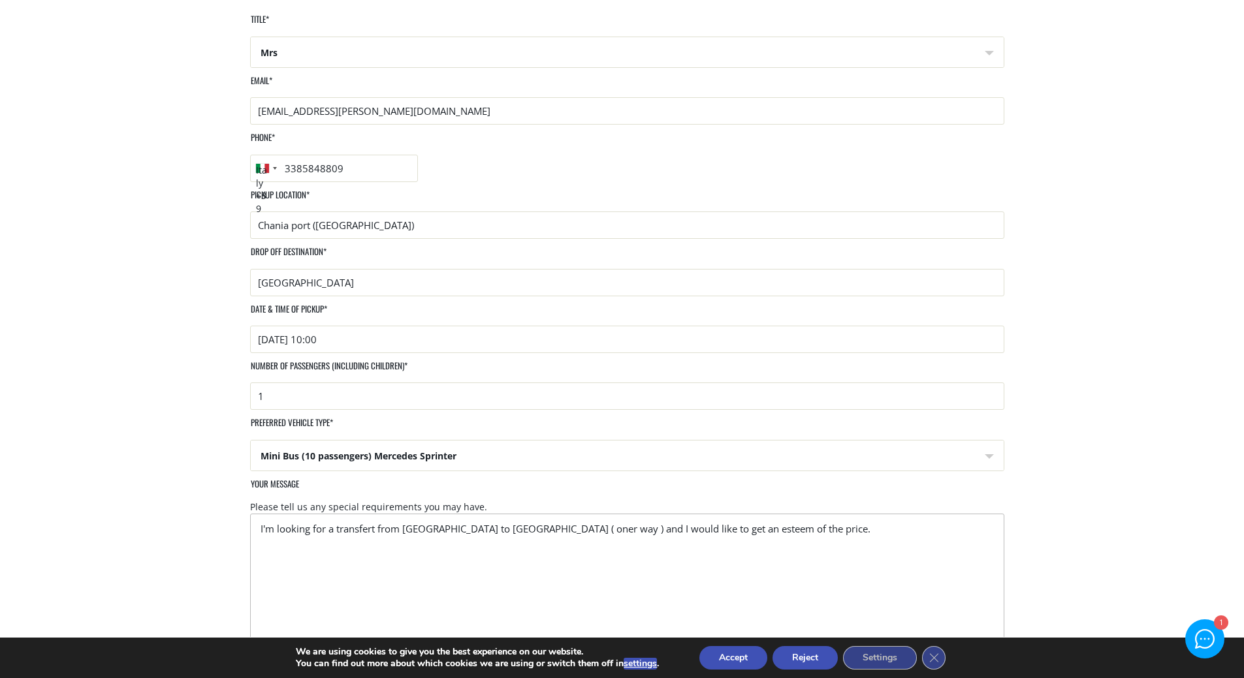
scroll to position [251, 0]
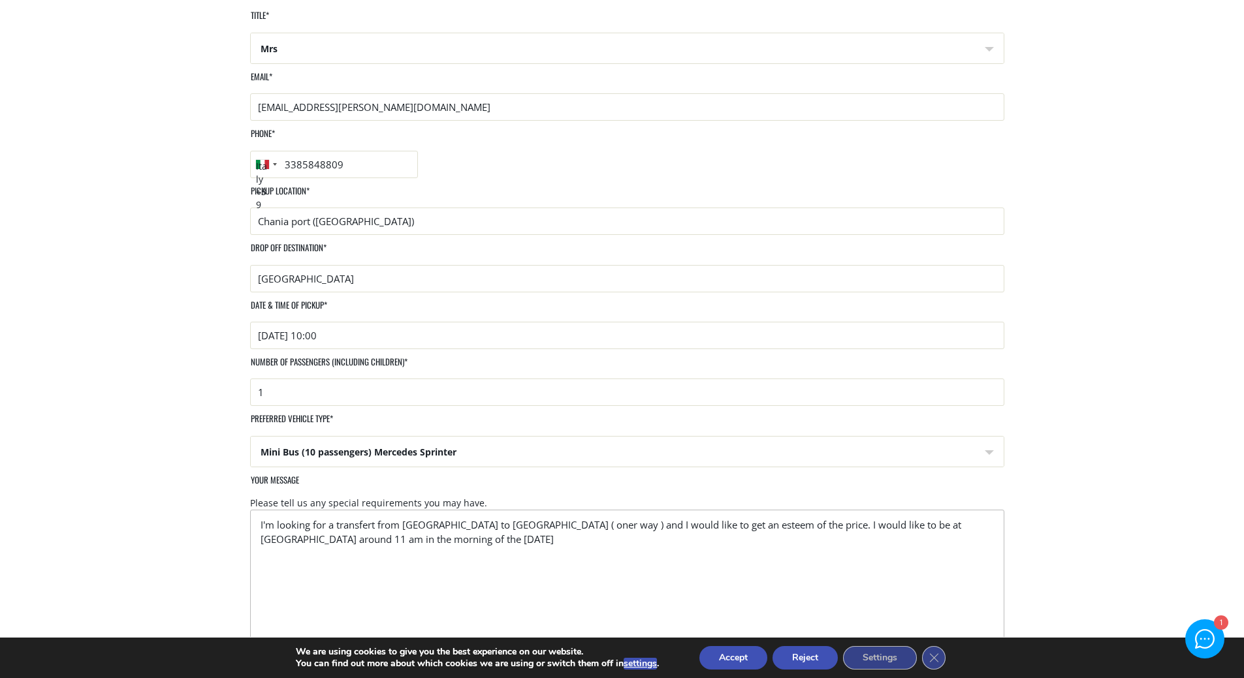
click at [368, 510] on textarea "I'm looking for a transfert from [GEOGRAPHIC_DATA] to [GEOGRAPHIC_DATA] ( oner …" at bounding box center [627, 586] width 754 height 153
click at [450, 510] on textarea "I'm looking for a transfert from [GEOGRAPHIC_DATA] to [GEOGRAPHIC_DATA] ( oner …" at bounding box center [627, 586] width 754 height 153
type textarea "I'm looking for a transfert from [GEOGRAPHIC_DATA] to [GEOGRAPHIC_DATA] ( oner …"
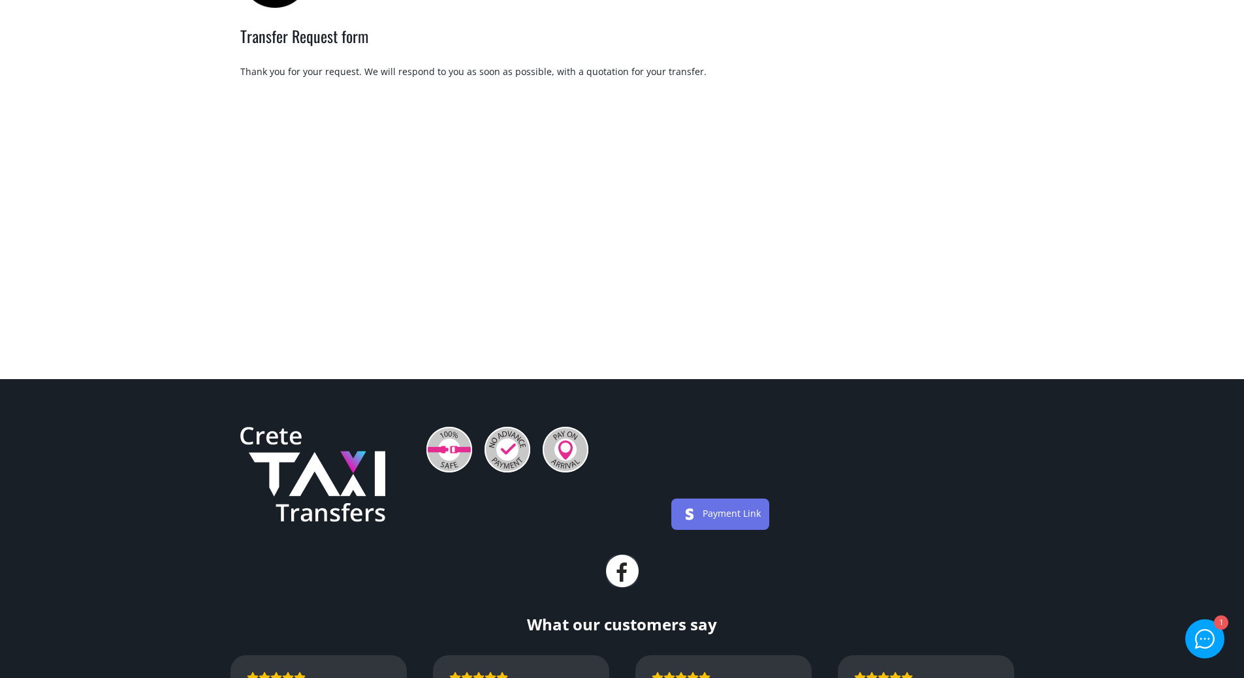
scroll to position [65, 0]
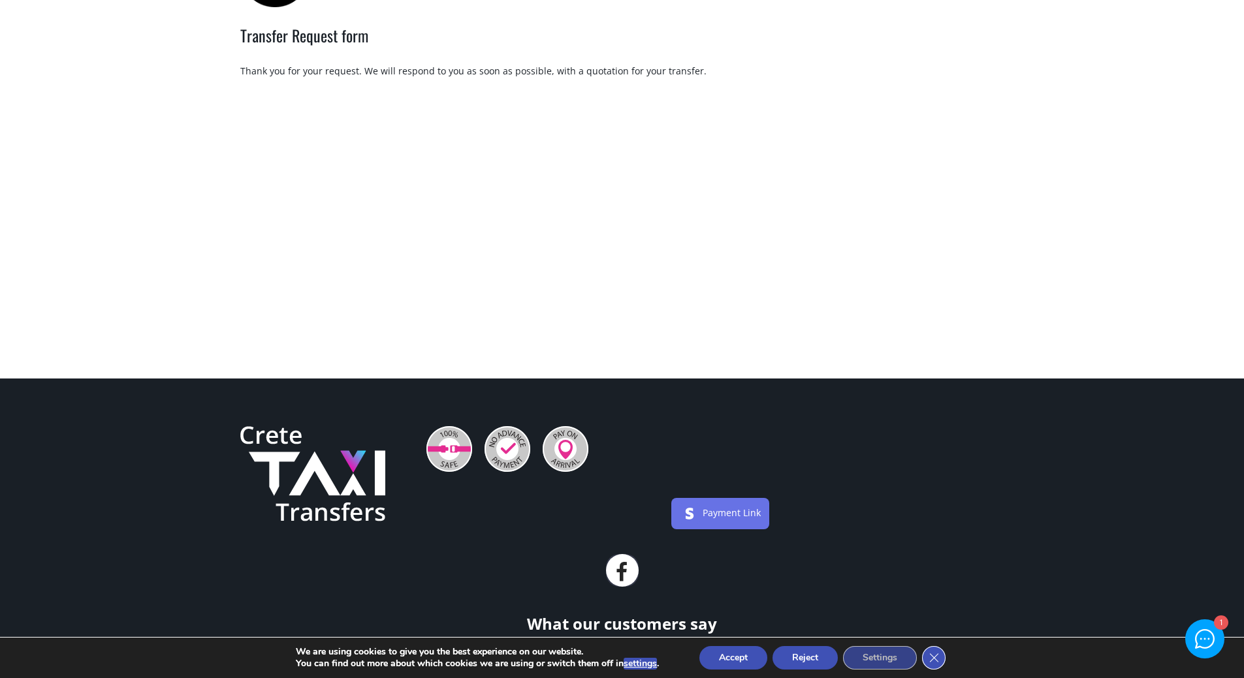
click at [937, 655] on icon "Close GDPR Cookie Banner" at bounding box center [934, 658] width 24 height 20
